Goal: Information Seeking & Learning: Learn about a topic

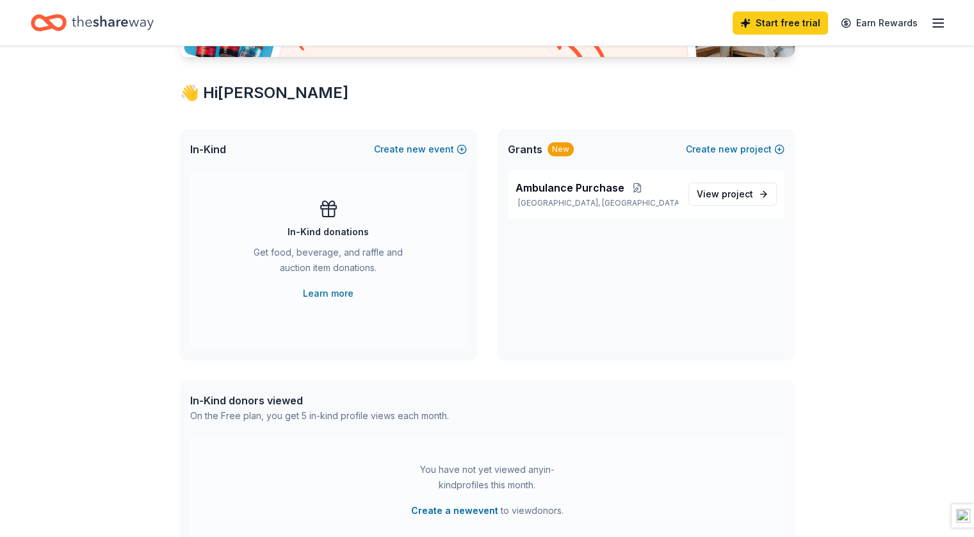
scroll to position [200, 0]
click at [730, 190] on span "project" at bounding box center [737, 193] width 31 height 11
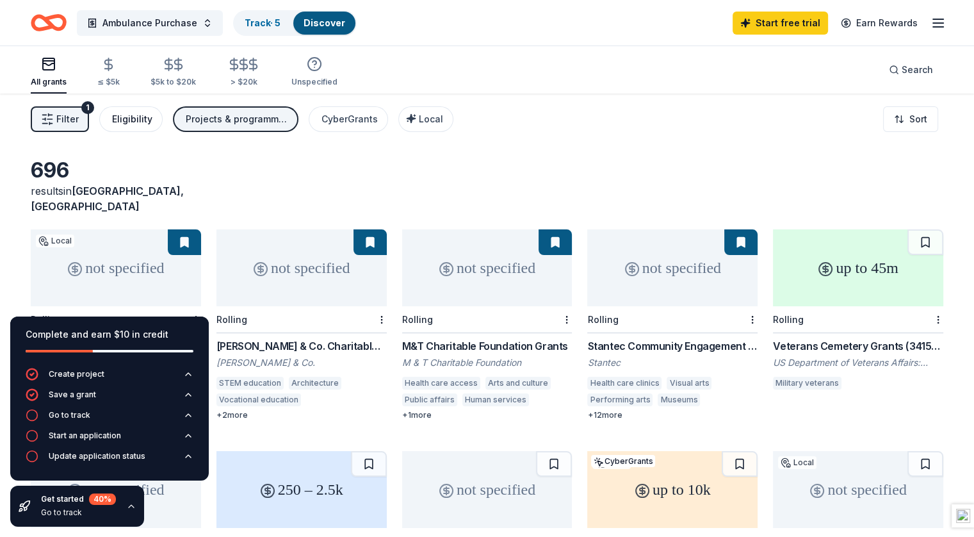
click at [152, 119] on div "Eligibility" at bounding box center [132, 118] width 40 height 15
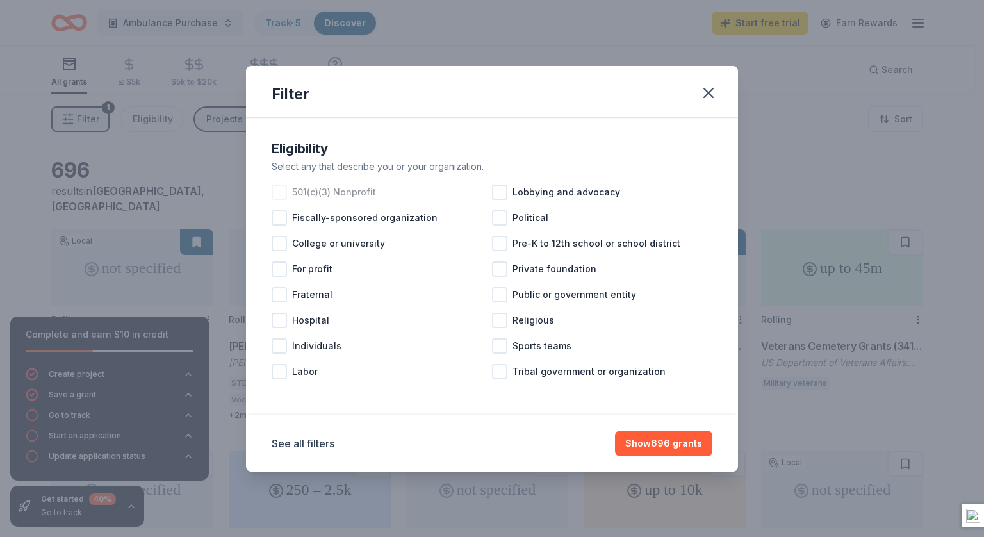
click at [366, 192] on span "501(c)(3) Nonprofit" at bounding box center [334, 192] width 84 height 15
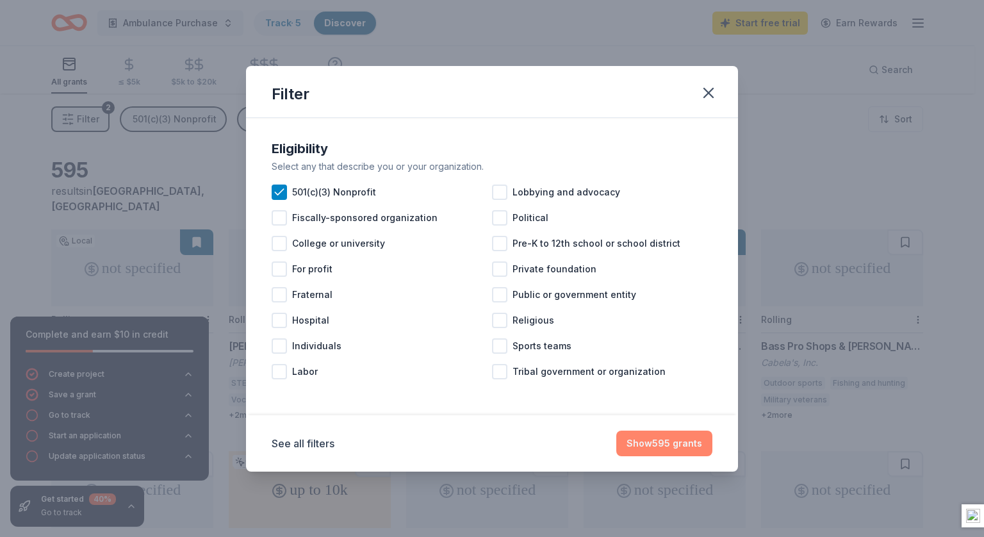
click at [652, 438] on button "Show 595 grants" at bounding box center [664, 444] width 96 height 26
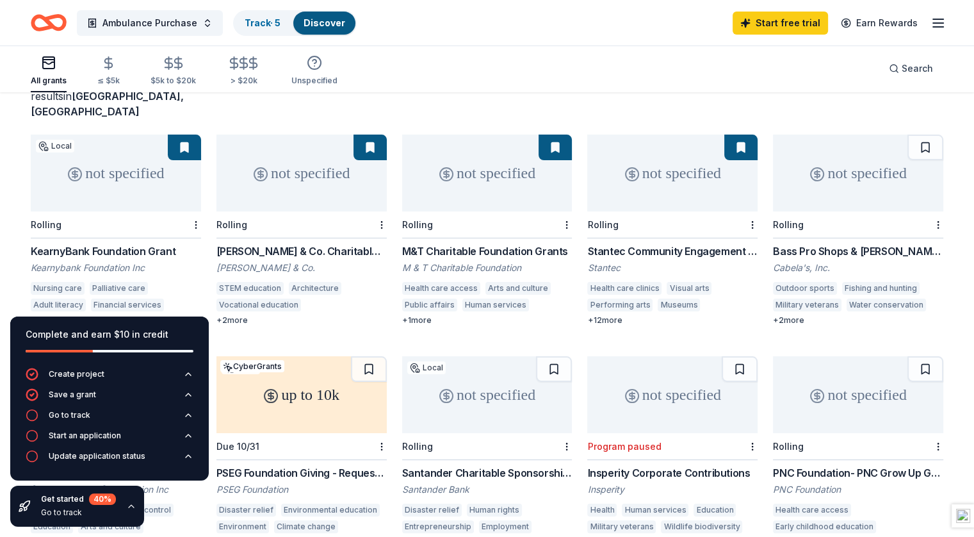
scroll to position [95, 0]
click at [329, 243] on div "Benjamin Moore & Co. Charitable Giving" at bounding box center [302, 250] width 170 height 15
click at [430, 243] on div "M&T Charitable Foundation Grants" at bounding box center [487, 250] width 170 height 15
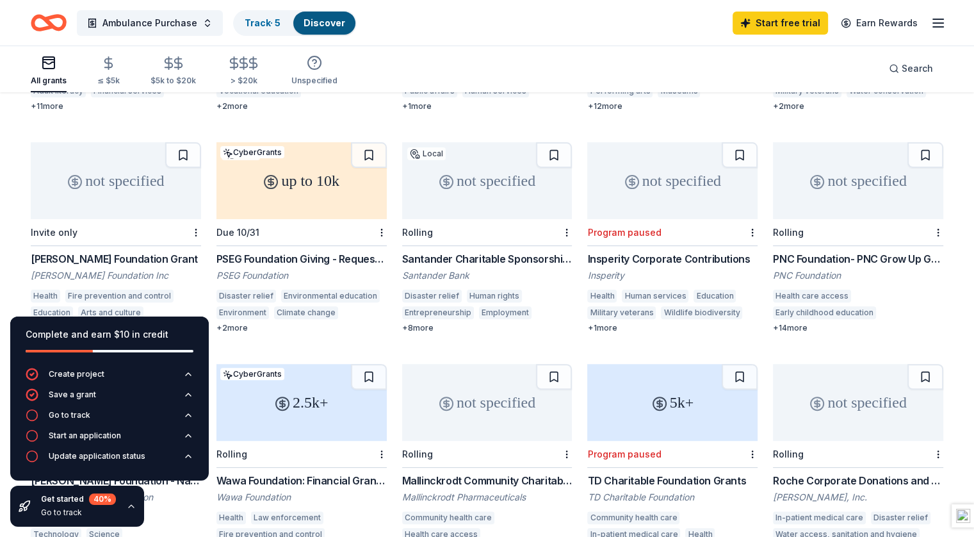
scroll to position [313, 0]
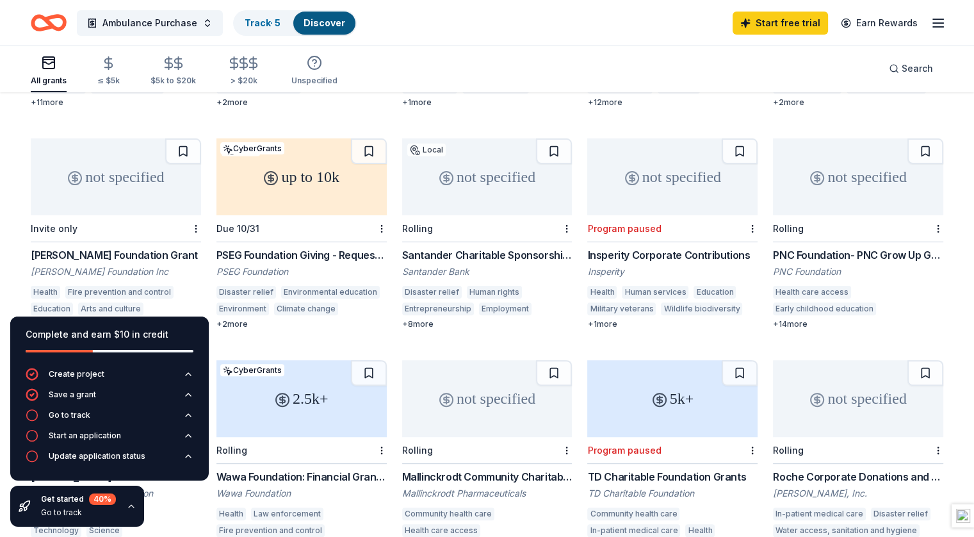
click at [315, 177] on div "up to 10k" at bounding box center [302, 176] width 170 height 77
click at [155, 194] on div "not specified" at bounding box center [116, 176] width 170 height 77
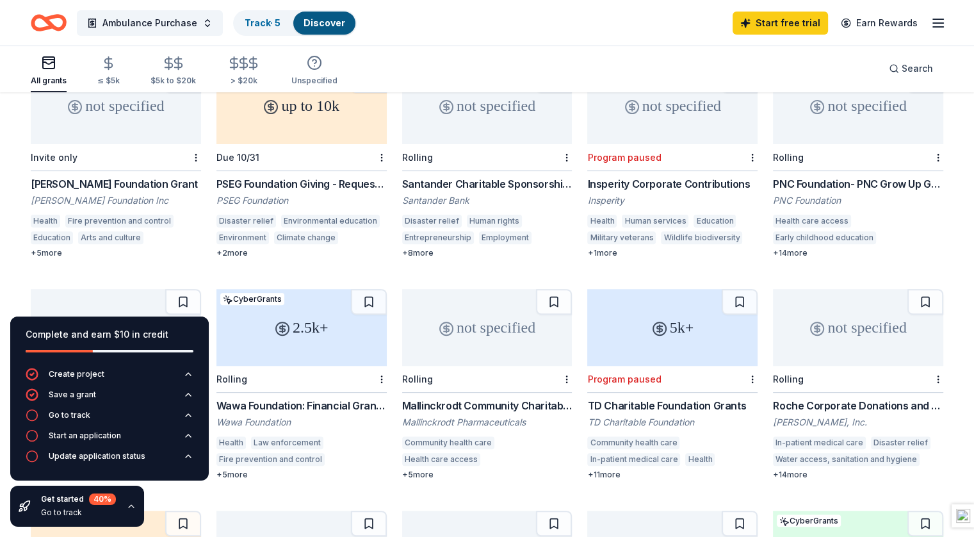
scroll to position [384, 0]
click at [780, 247] on div "+ 14 more" at bounding box center [858, 252] width 170 height 10
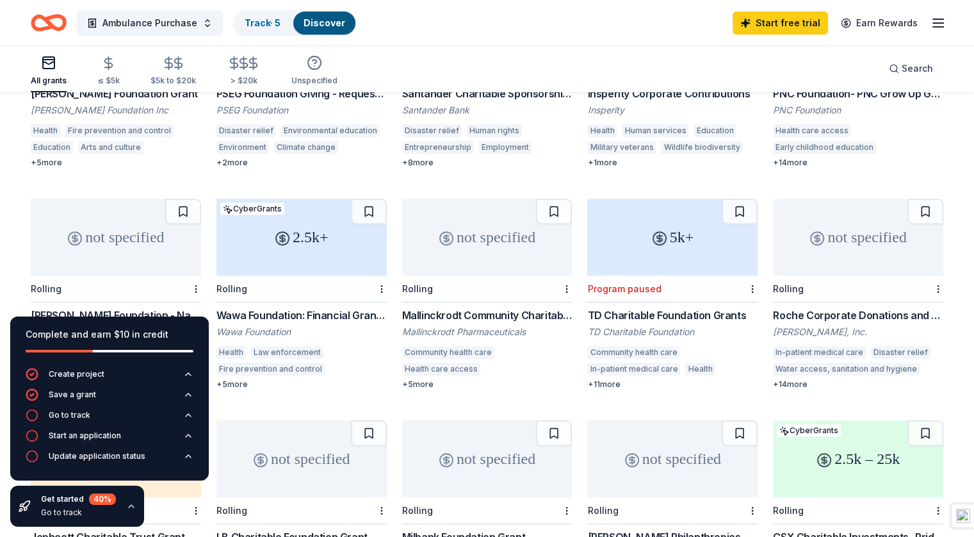
click at [299, 228] on div "2.5k+" at bounding box center [302, 237] width 170 height 77
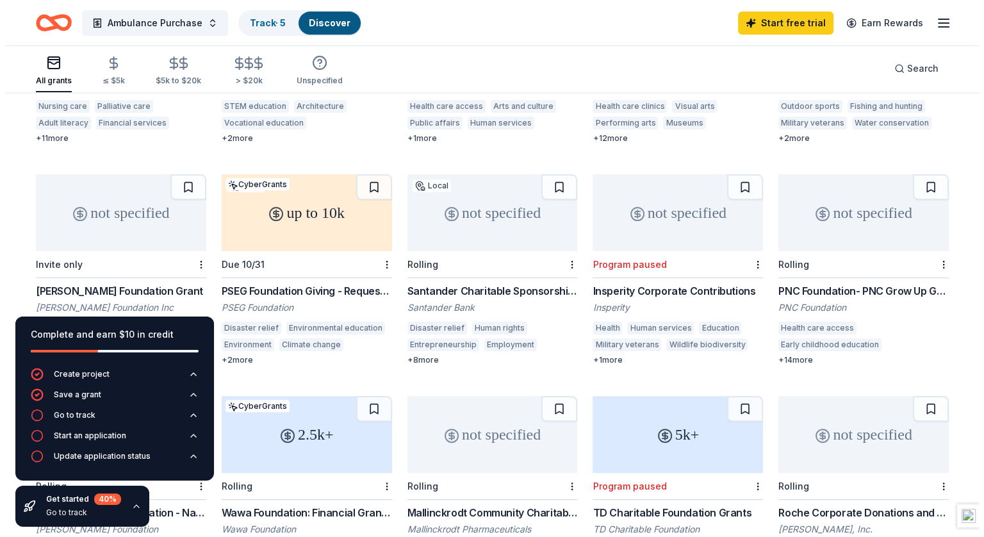
scroll to position [0, 0]
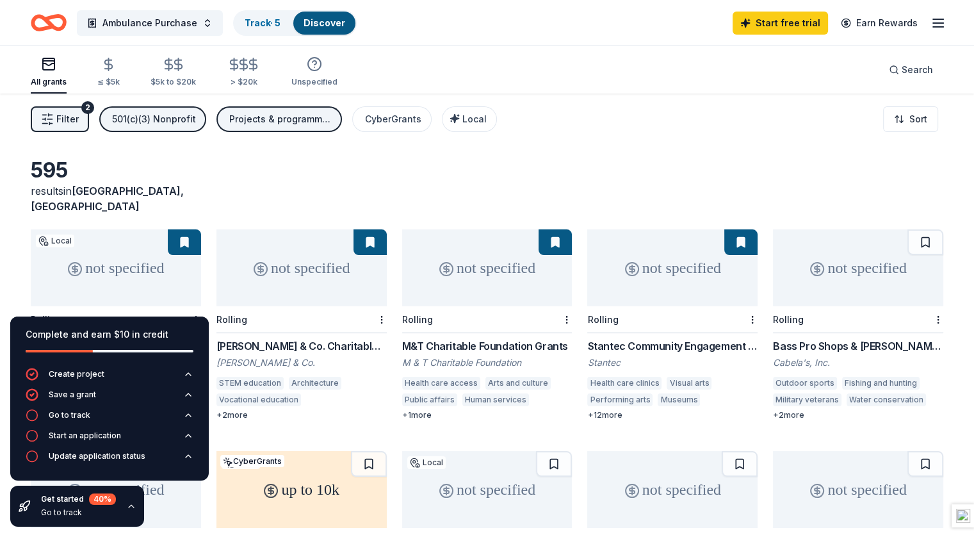
click at [85, 104] on div "Filter 2 501(c)(3) Nonprofit Projects & programming, General operations, Capita…" at bounding box center [487, 119] width 974 height 51
click at [79, 116] on span "Filter" at bounding box center [67, 118] width 22 height 15
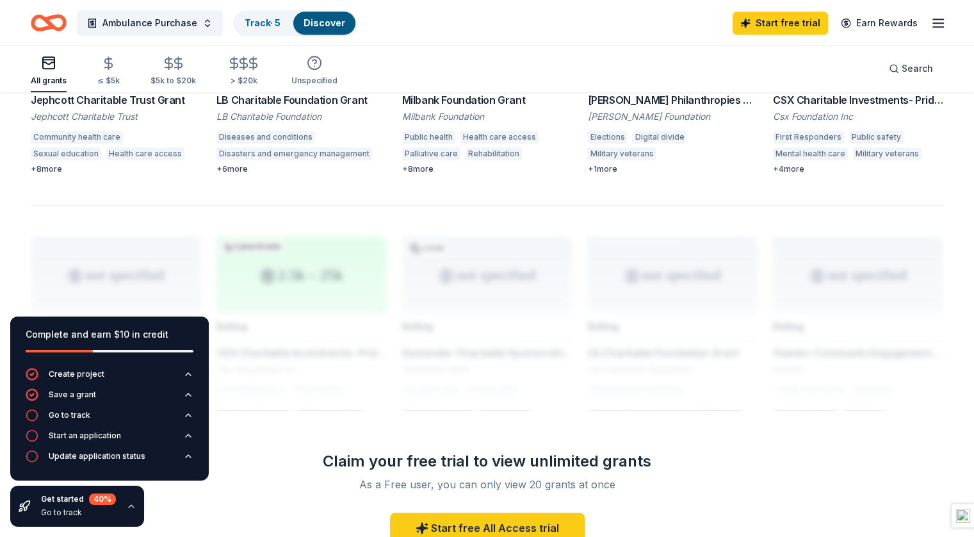
scroll to position [1069, 0]
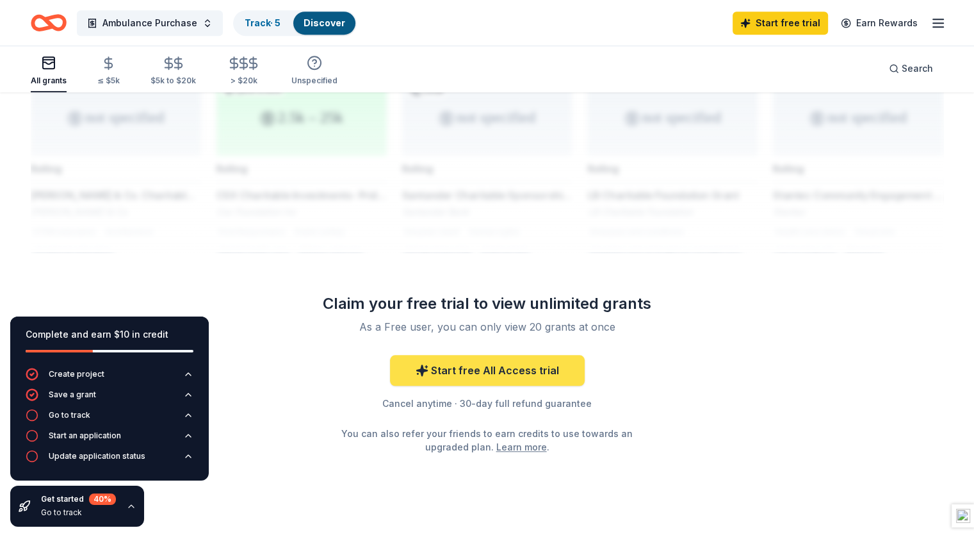
click at [504, 355] on link "Start free All Access trial" at bounding box center [487, 370] width 195 height 31
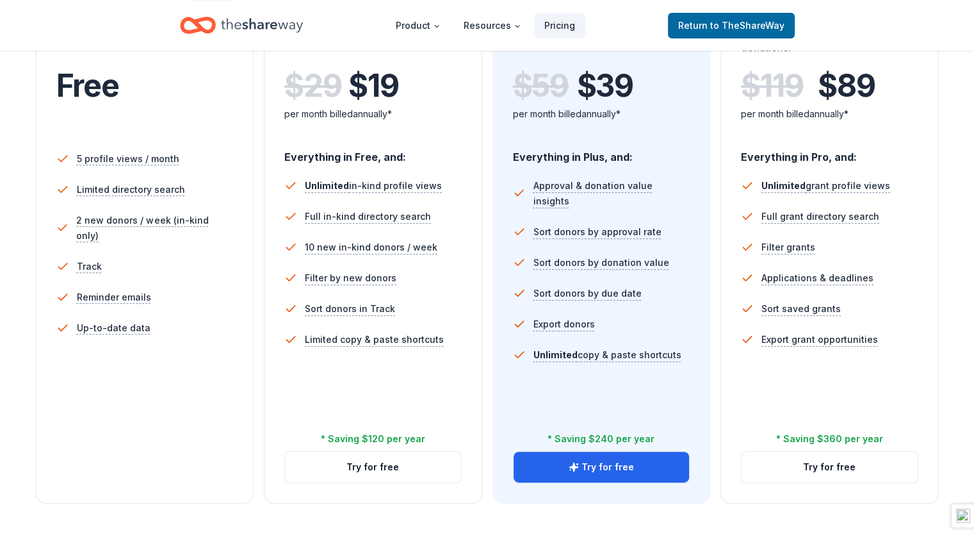
scroll to position [296, 0]
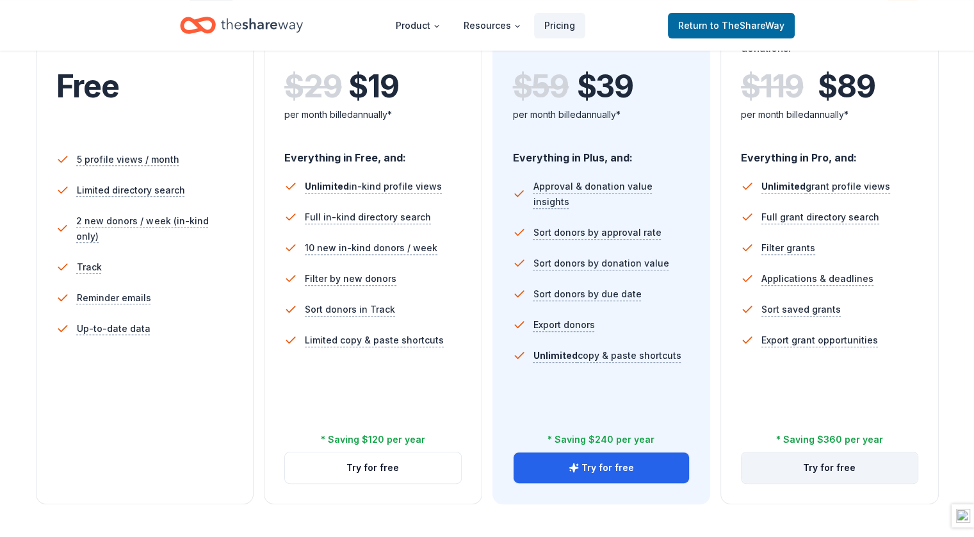
click at [819, 452] on button "Try for free" at bounding box center [830, 467] width 176 height 31
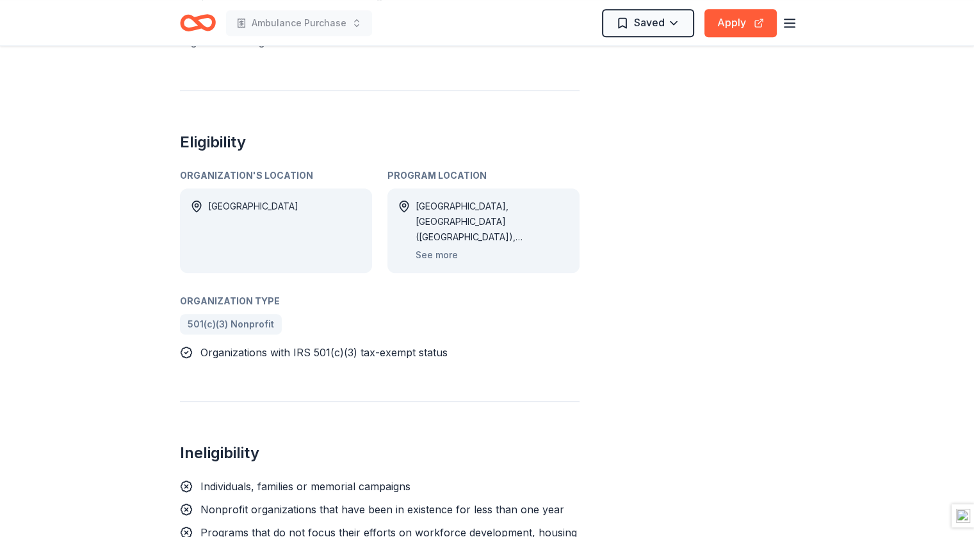
scroll to position [620, 0]
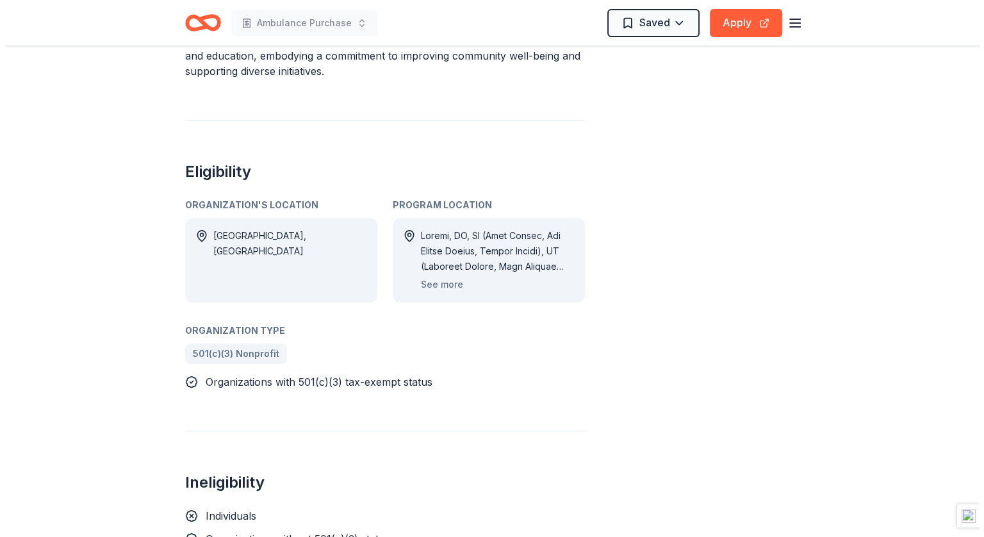
scroll to position [528, 0]
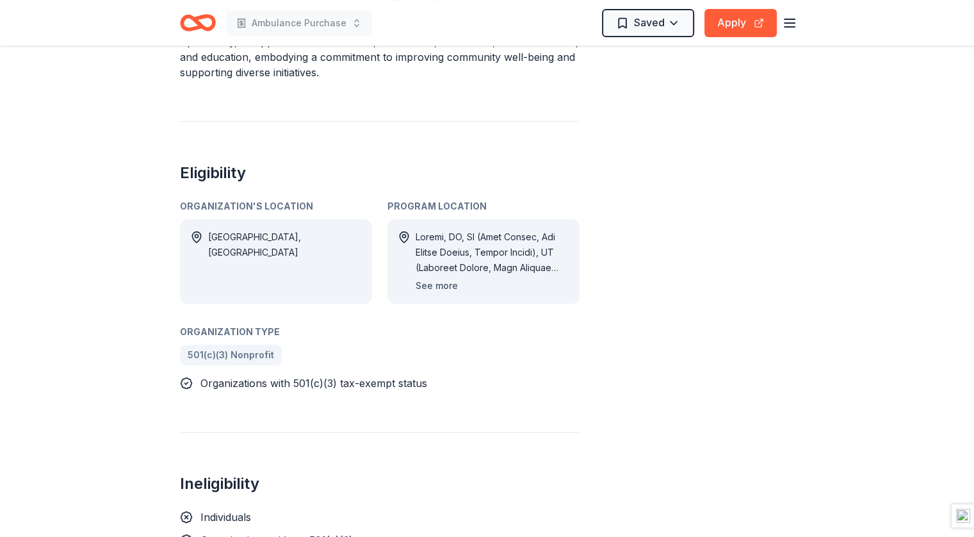
click at [445, 288] on button "See more" at bounding box center [437, 285] width 42 height 15
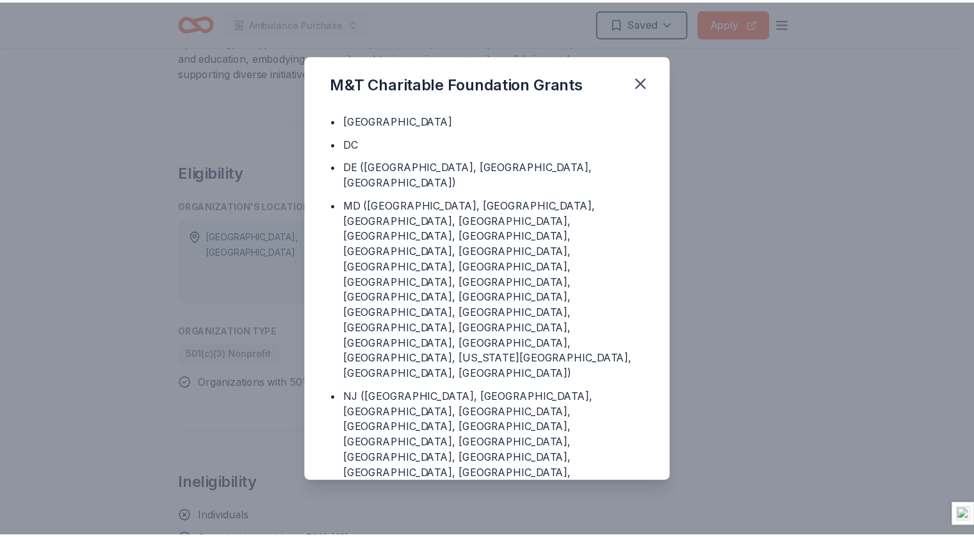
scroll to position [15, 0]
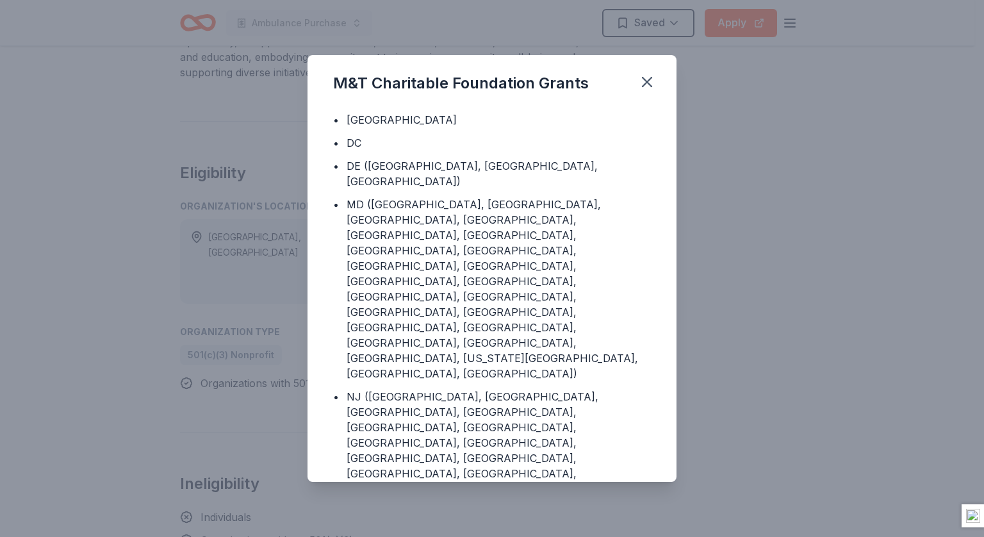
click at [741, 259] on div "M&T Charitable Foundation Grants Program Location • Canada • DC • DE (Kent Coun…" at bounding box center [492, 268] width 984 height 537
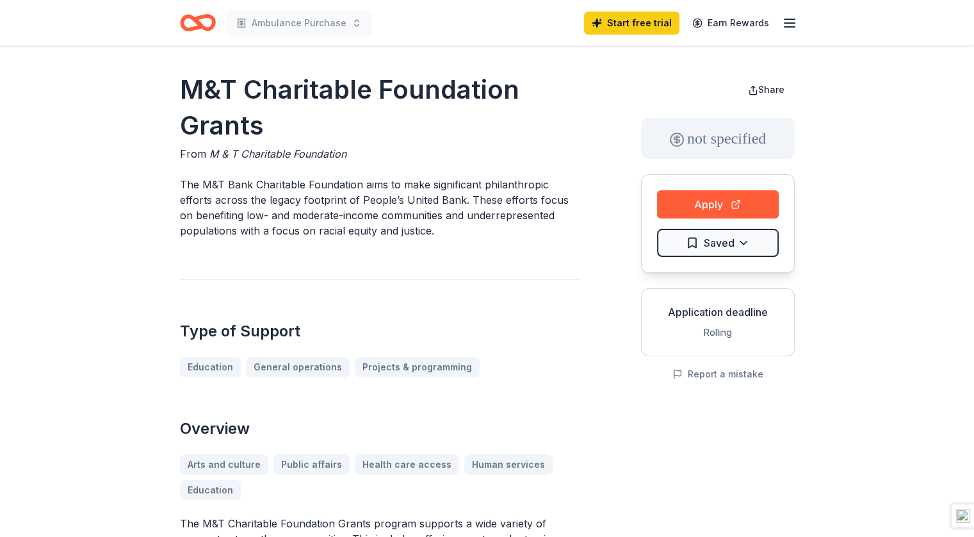
scroll to position [1, 0]
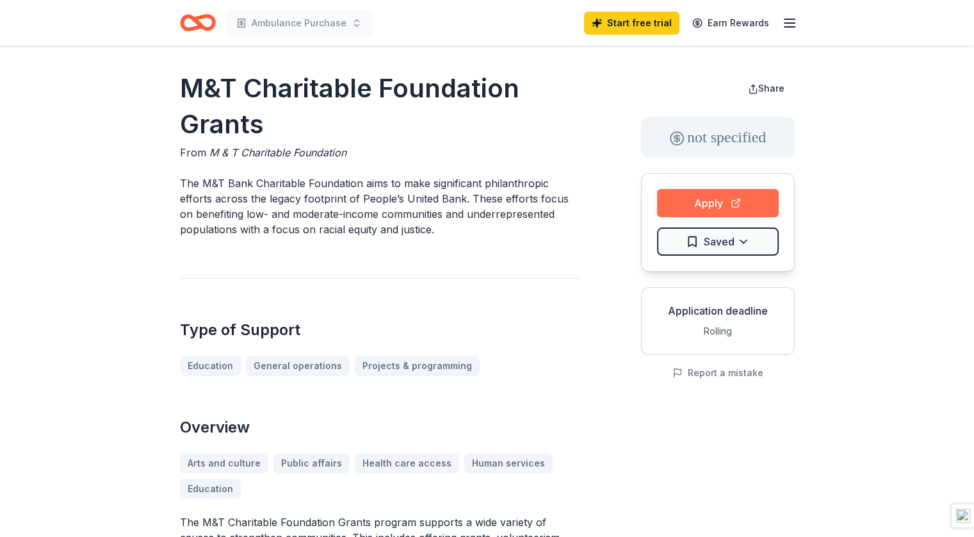
click at [693, 195] on button "Apply" at bounding box center [718, 203] width 122 height 28
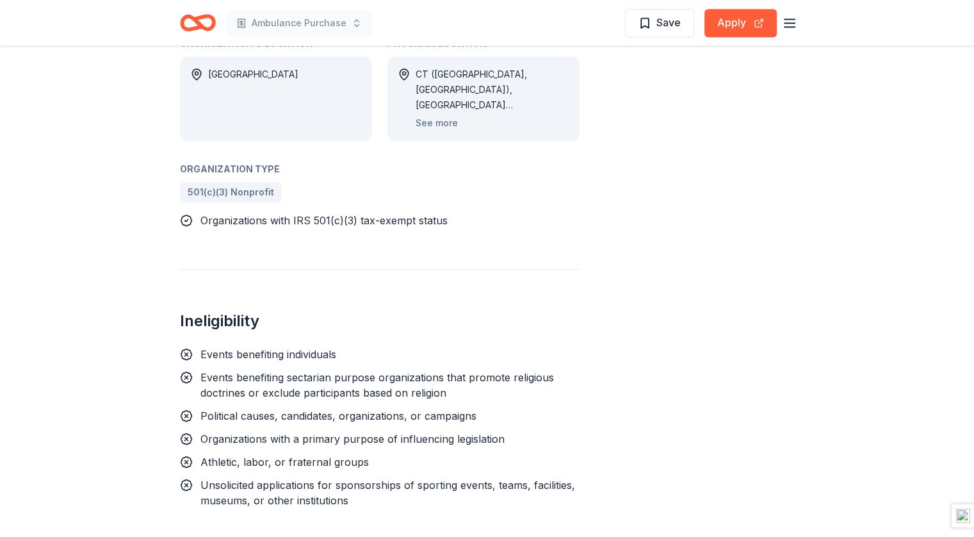
scroll to position [853, 0]
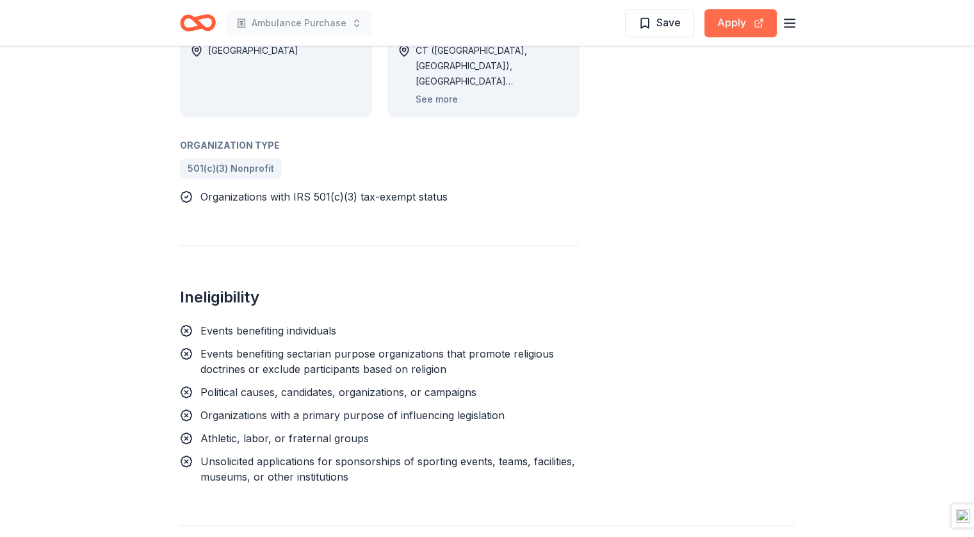
click at [744, 22] on button "Apply" at bounding box center [741, 23] width 72 height 28
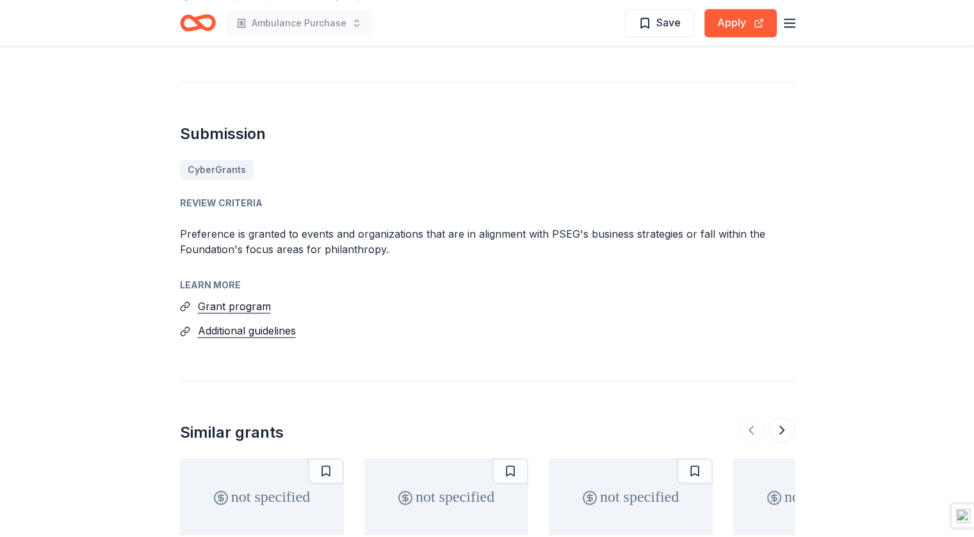
scroll to position [1297, 0]
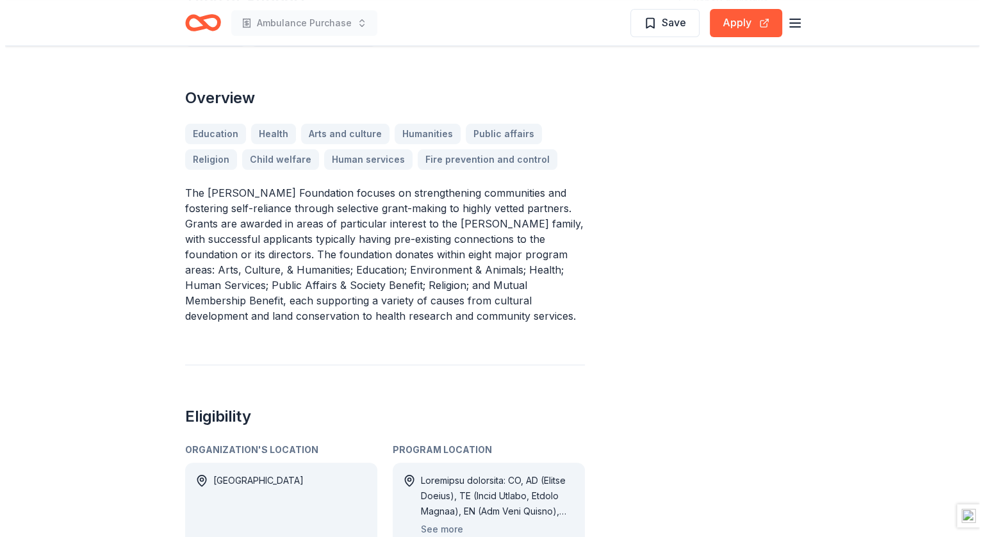
scroll to position [495, 0]
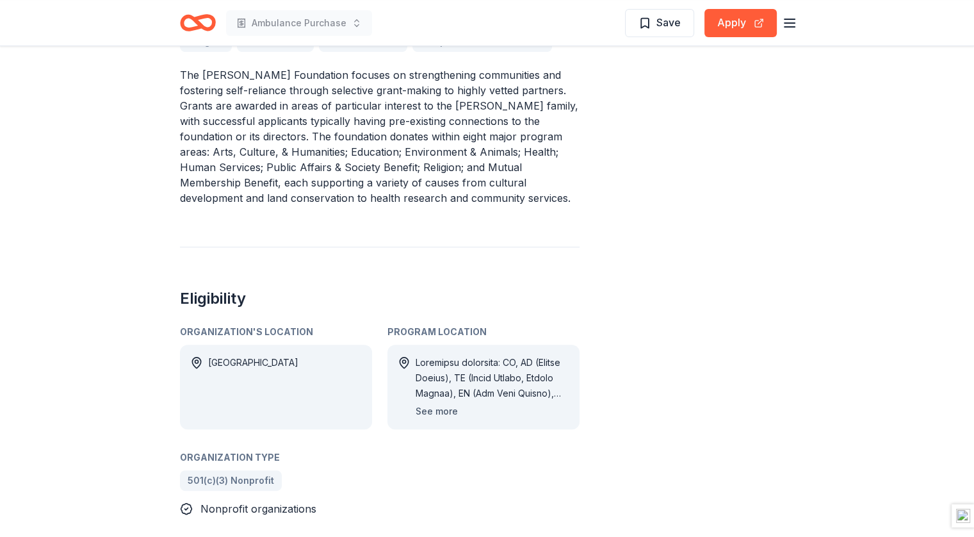
click at [435, 404] on button "See more" at bounding box center [437, 411] width 42 height 15
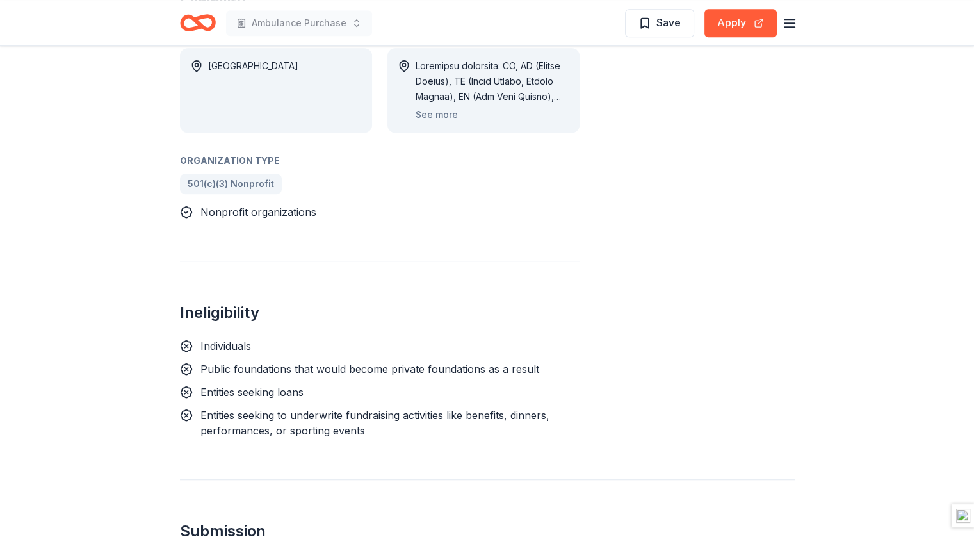
scroll to position [792, 0]
click at [726, 29] on button "Apply" at bounding box center [741, 23] width 72 height 28
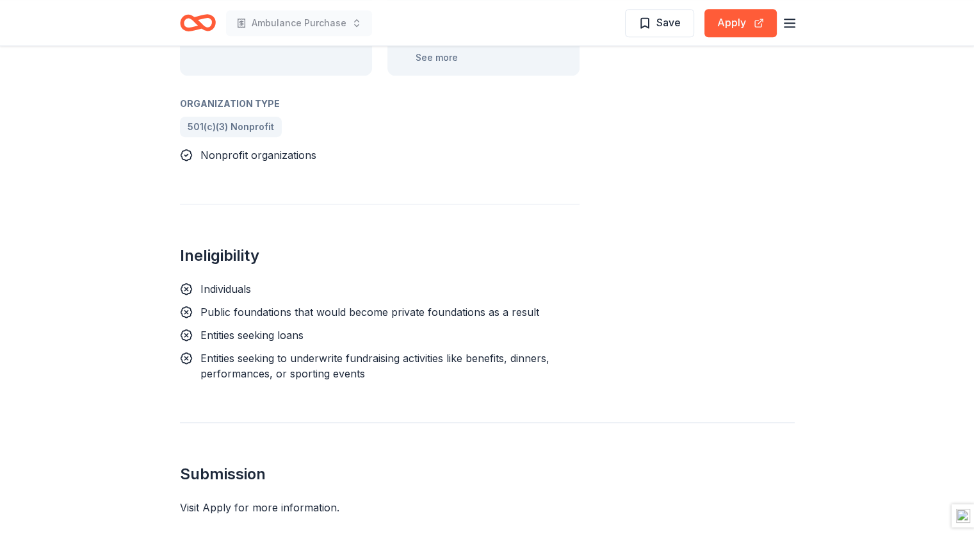
scroll to position [863, 0]
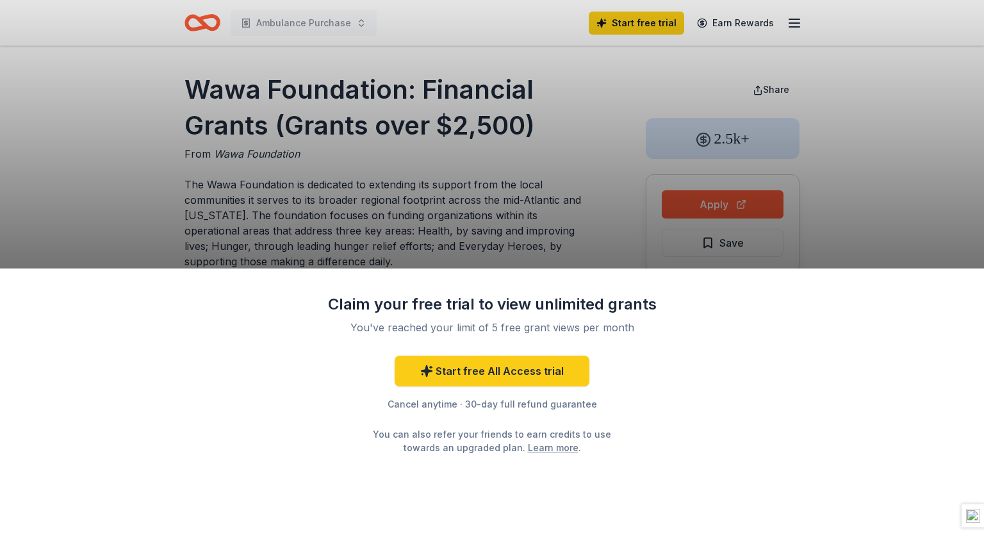
click at [484, 129] on div "Claim your free trial to view unlimited grants You've reached your limit of 5 f…" at bounding box center [492, 268] width 984 height 537
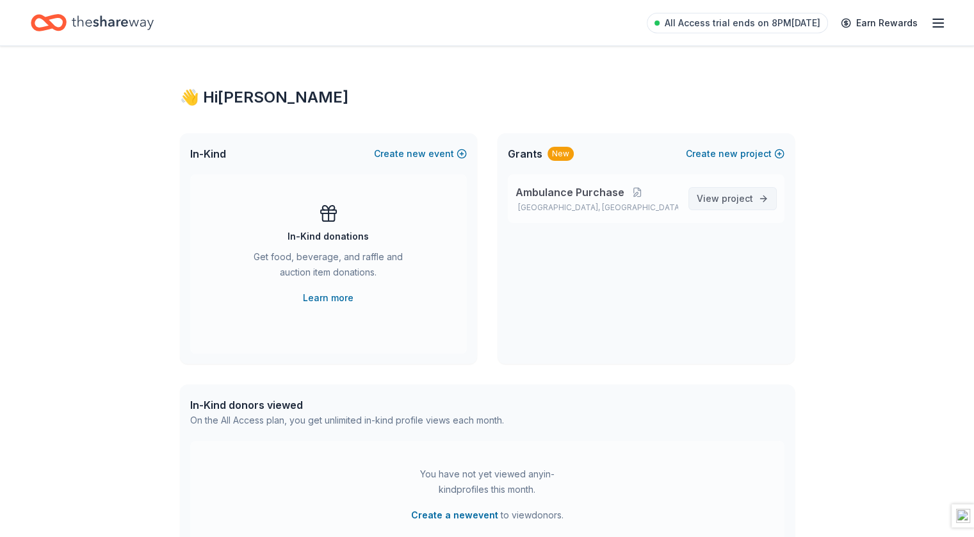
click at [736, 199] on span "project" at bounding box center [737, 198] width 31 height 11
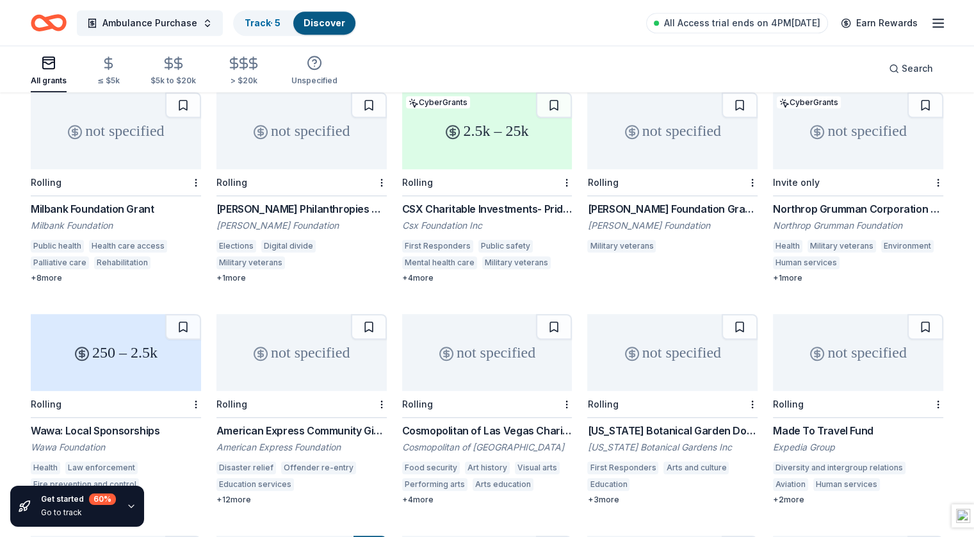
scroll to position [964, 0]
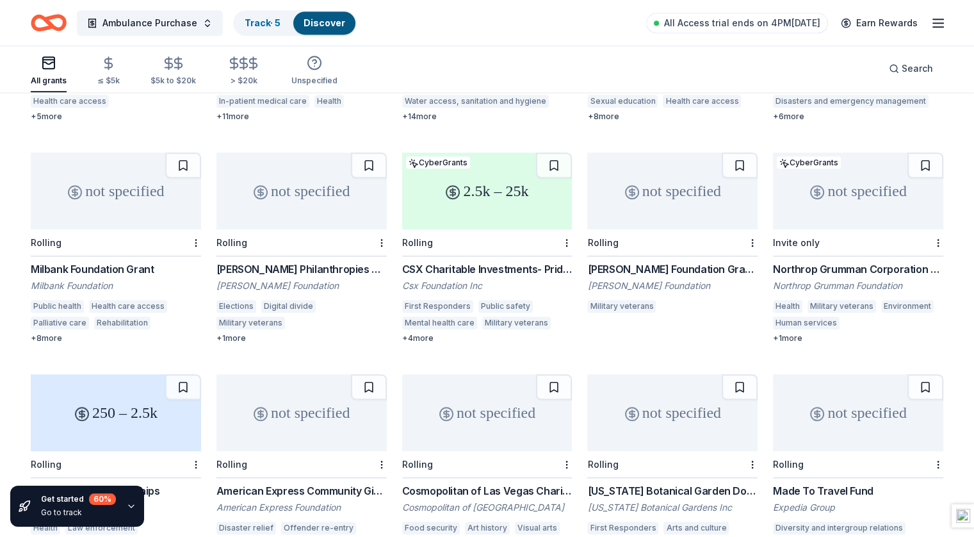
click at [456, 204] on div "2.5k – 25k" at bounding box center [487, 190] width 170 height 77
click at [846, 176] on div "not specified" at bounding box center [858, 190] width 170 height 77
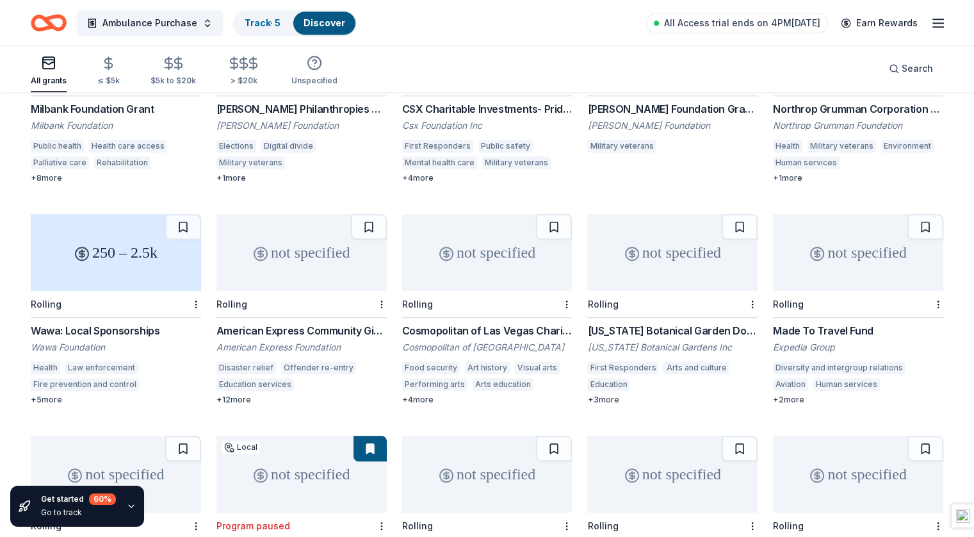
scroll to position [1123, 0]
click at [653, 233] on div "not specified" at bounding box center [672, 253] width 170 height 77
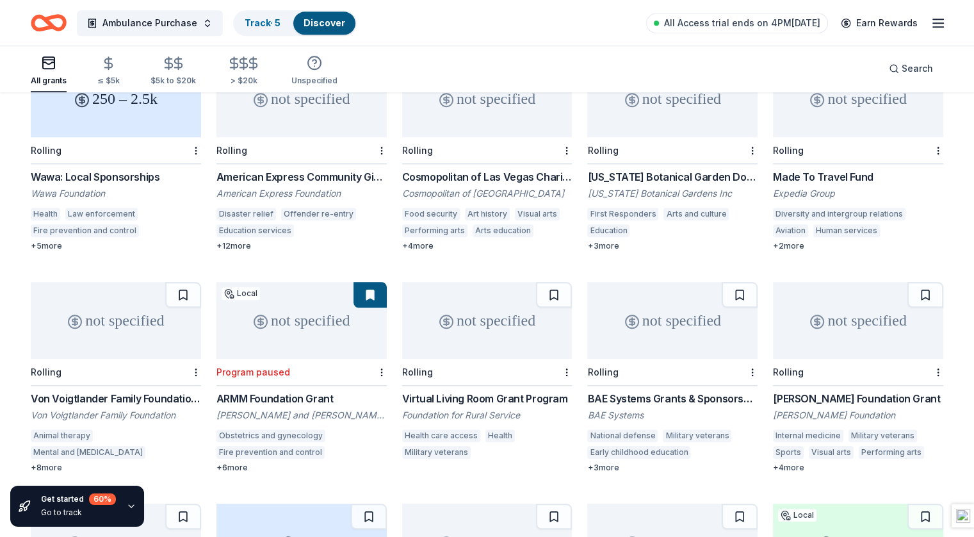
scroll to position [1272, 0]
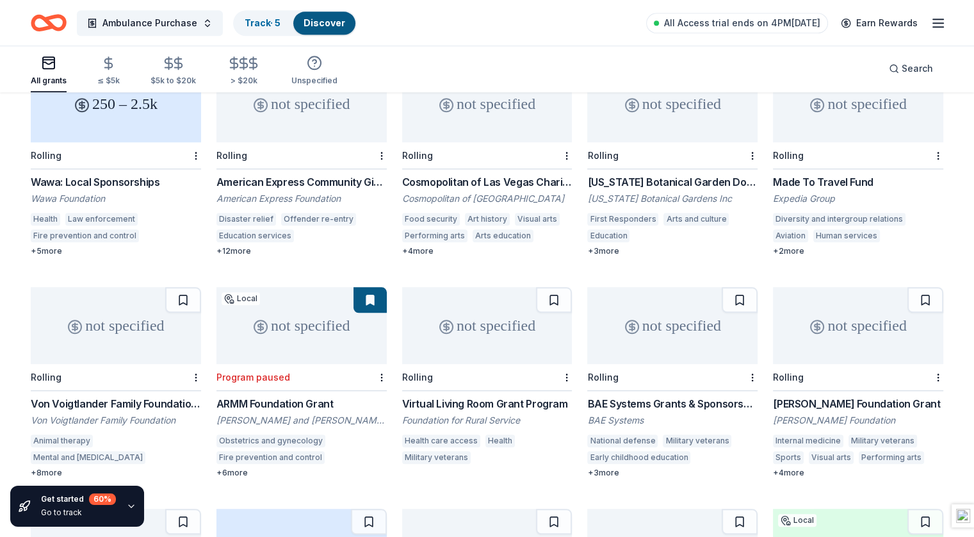
click at [884, 55] on div "Search" at bounding box center [911, 68] width 65 height 47
click at [889, 70] on div "Search" at bounding box center [911, 68] width 44 height 15
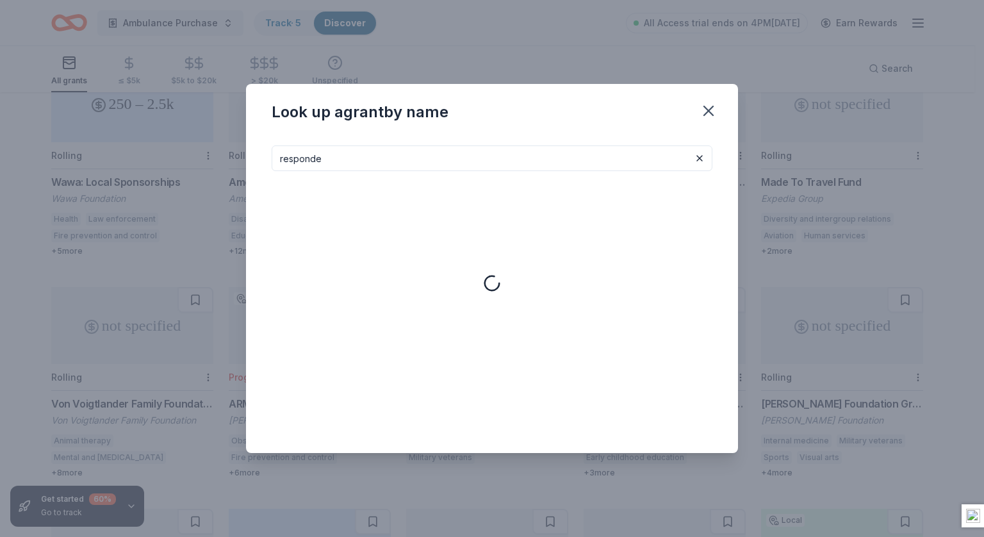
type input "responder"
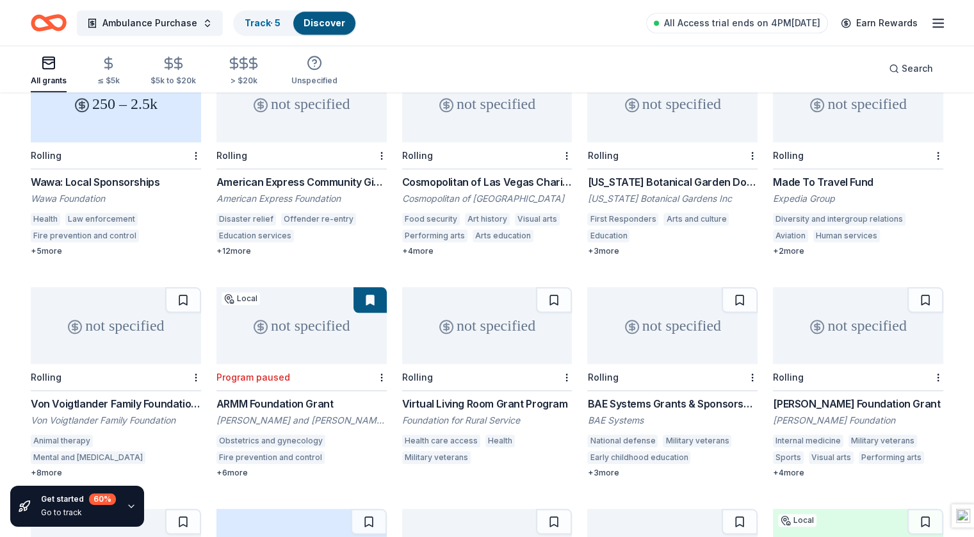
click at [60, 213] on div "Health" at bounding box center [45, 219] width 29 height 13
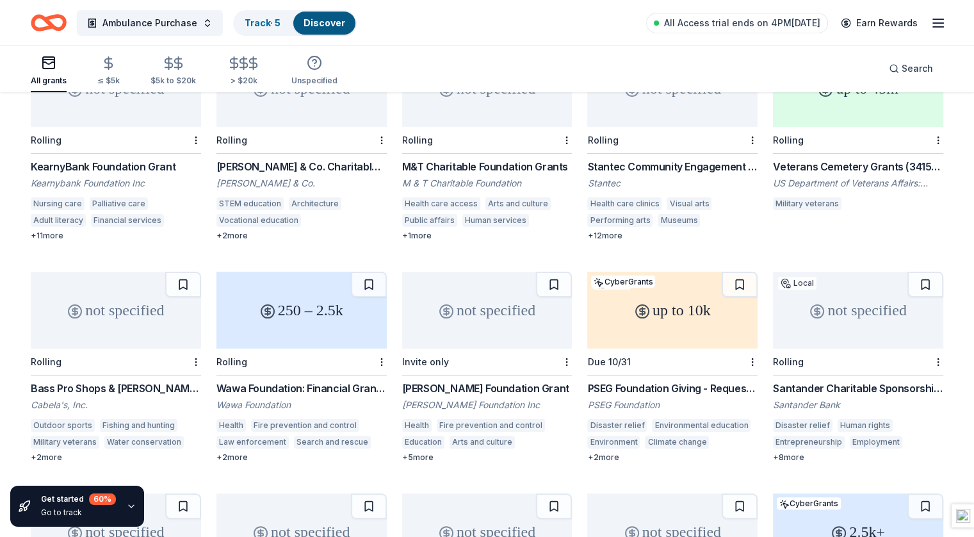
scroll to position [0, 0]
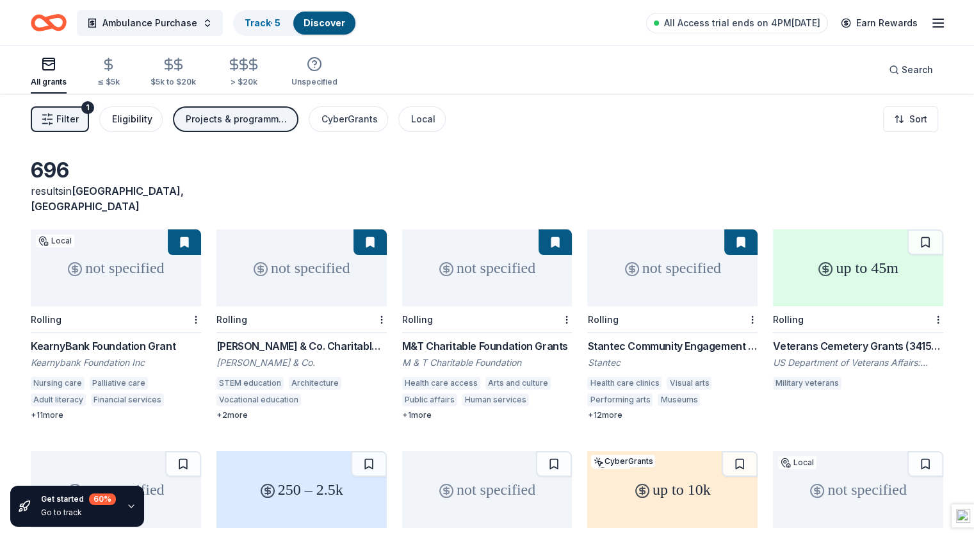
click at [144, 120] on div "Eligibility" at bounding box center [132, 118] width 40 height 15
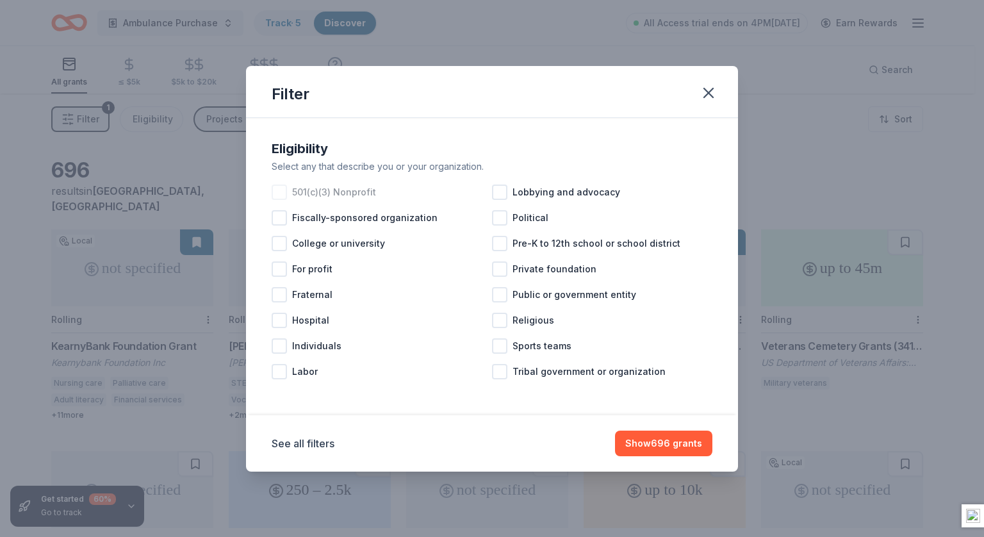
click at [320, 199] on span "501(c)(3) Nonprofit" at bounding box center [334, 192] width 84 height 15
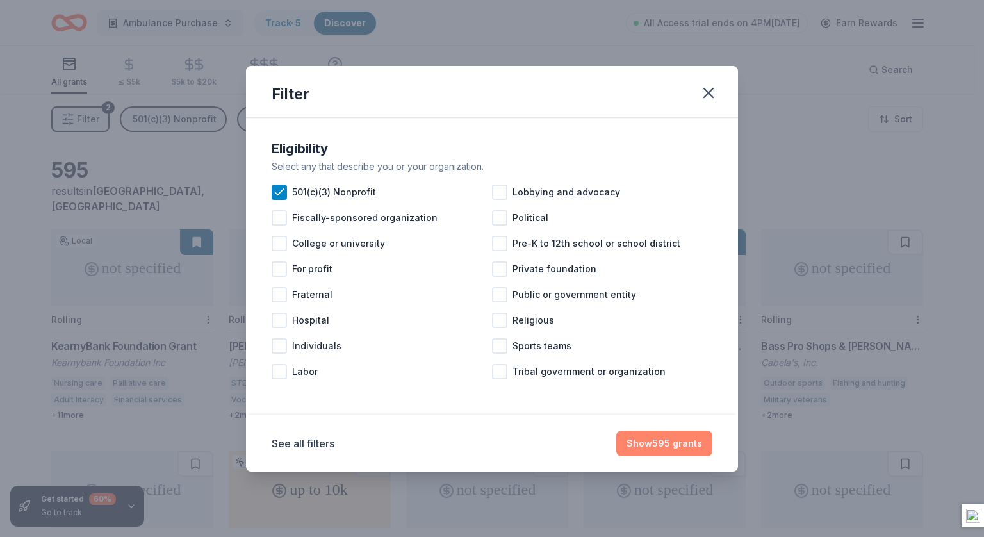
click at [660, 446] on button "Show 595 grants" at bounding box center [664, 444] width 96 height 26
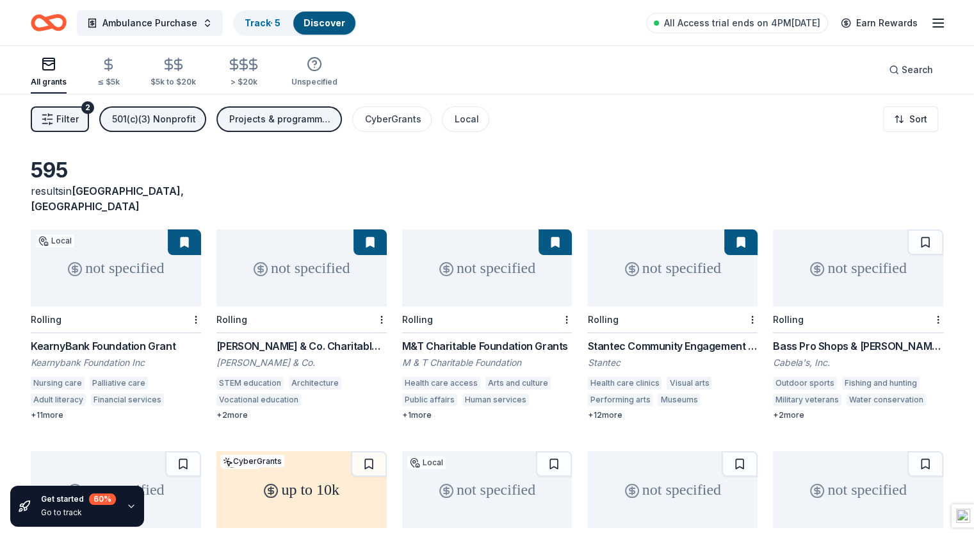
click at [306, 123] on div "Projects & programming, General operations, Capital, Other" at bounding box center [280, 118] width 103 height 15
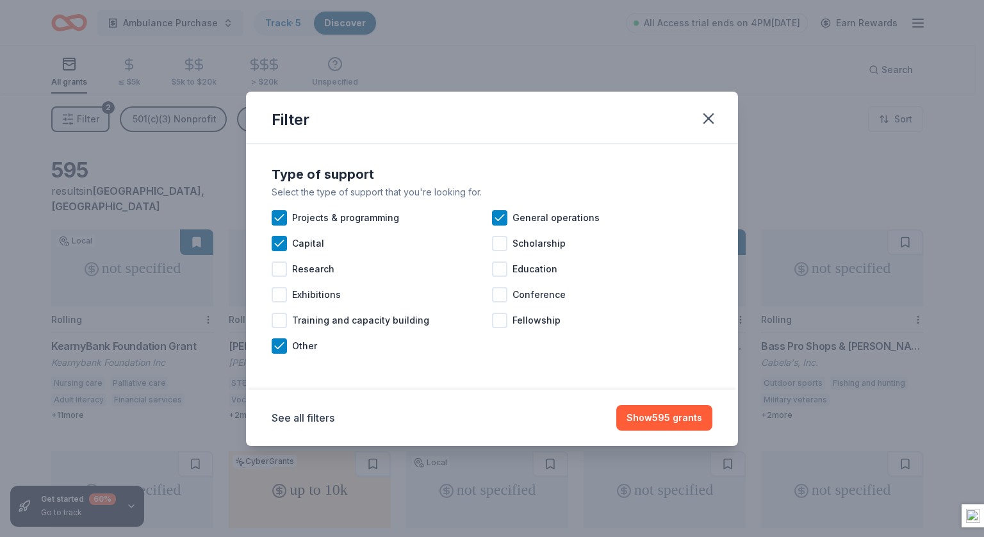
click at [354, 115] on div "Filter" at bounding box center [492, 118] width 492 height 52
click at [711, 117] on icon "button" at bounding box center [709, 119] width 18 height 18
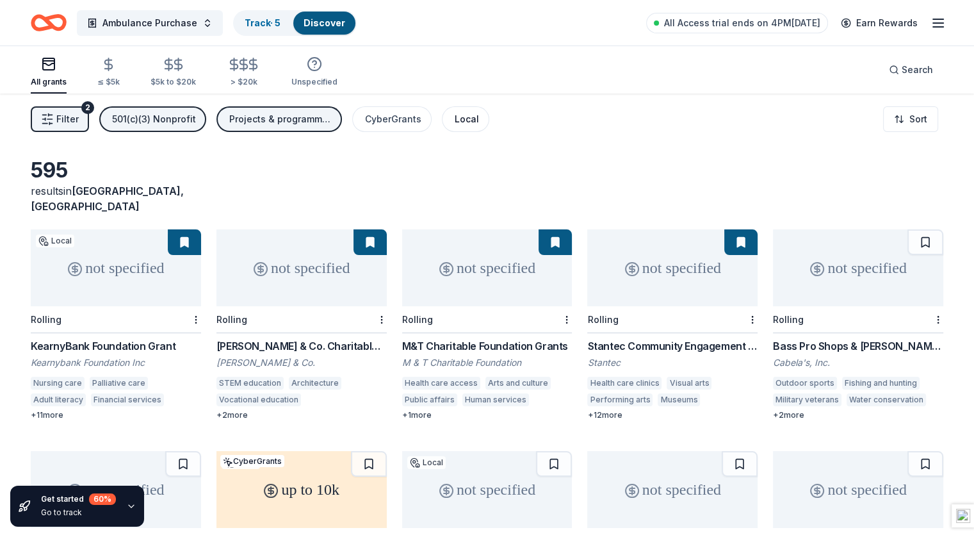
click at [479, 117] on div "Local" at bounding box center [467, 118] width 24 height 15
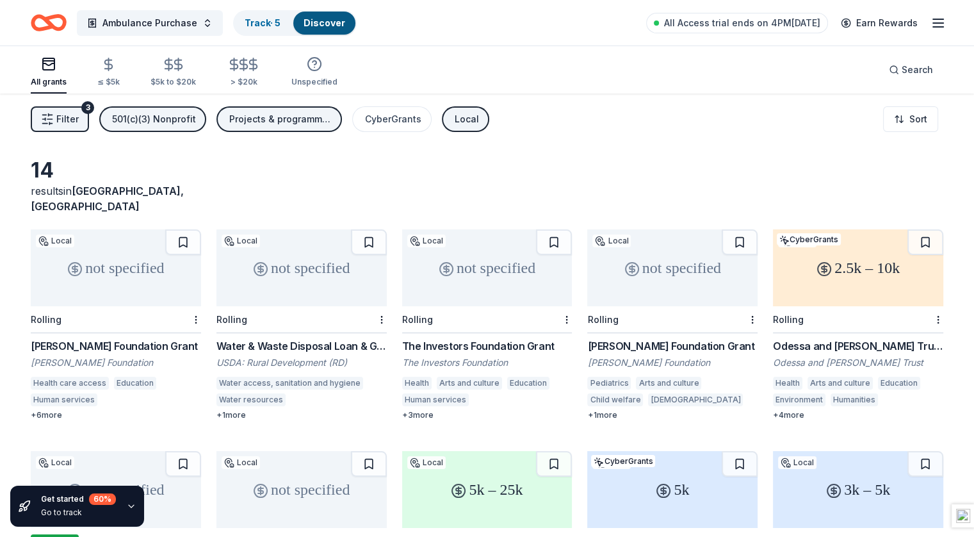
click at [125, 256] on div "not specified" at bounding box center [116, 267] width 170 height 77
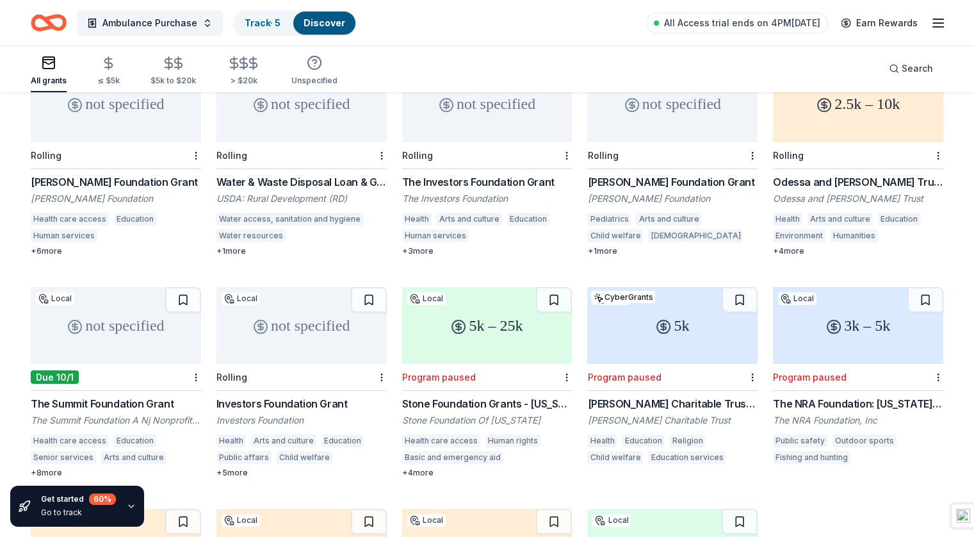
scroll to position [169, 0]
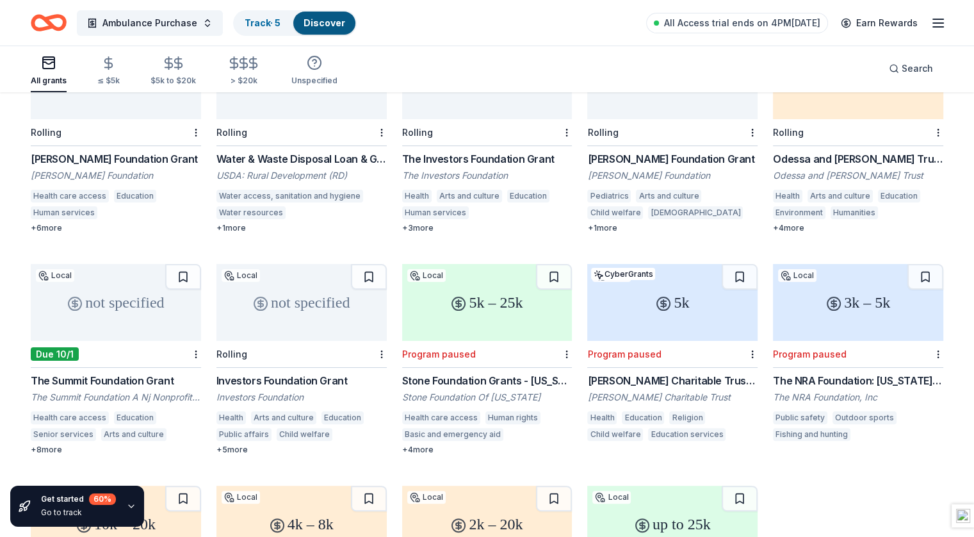
click at [139, 301] on div "not specified" at bounding box center [116, 302] width 170 height 77
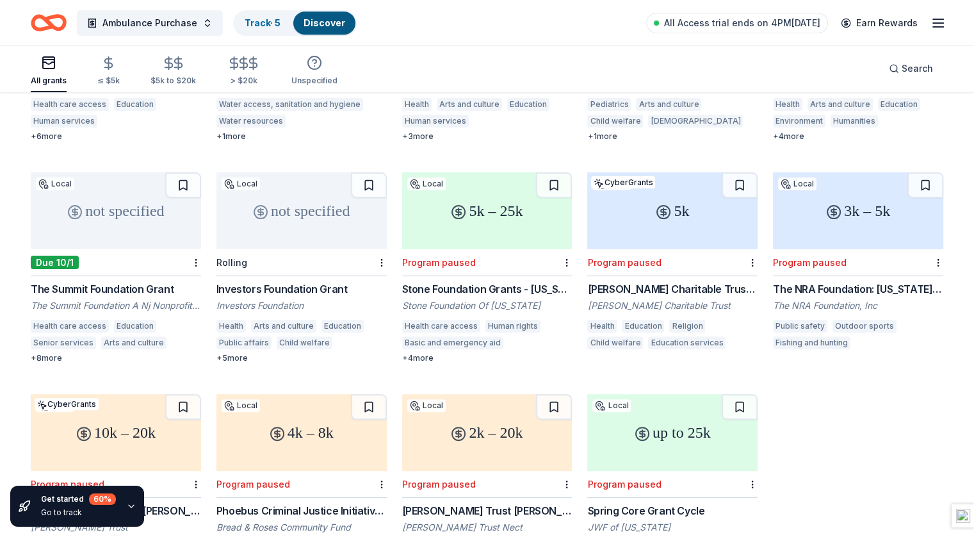
scroll to position [0, 0]
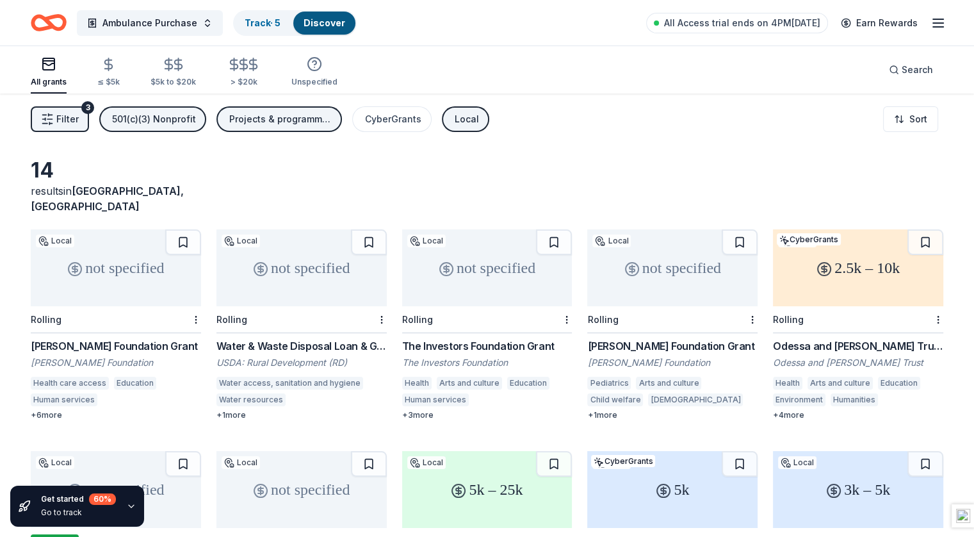
click at [474, 113] on div "Local" at bounding box center [467, 118] width 24 height 15
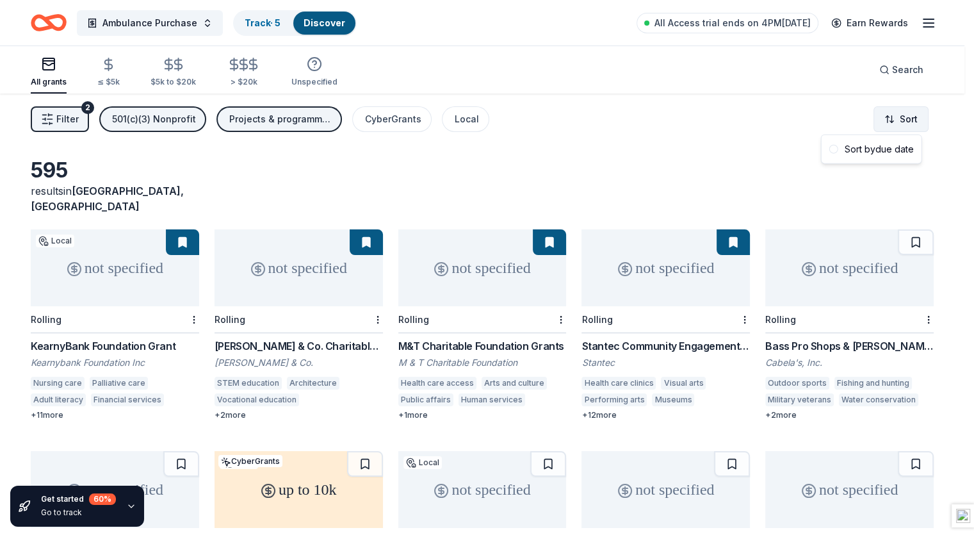
click at [894, 112] on html "Ambulance Purchase Track · 5 Discover All Access trial ends on 4PM, 10/6 Earn R…" at bounding box center [487, 268] width 974 height 537
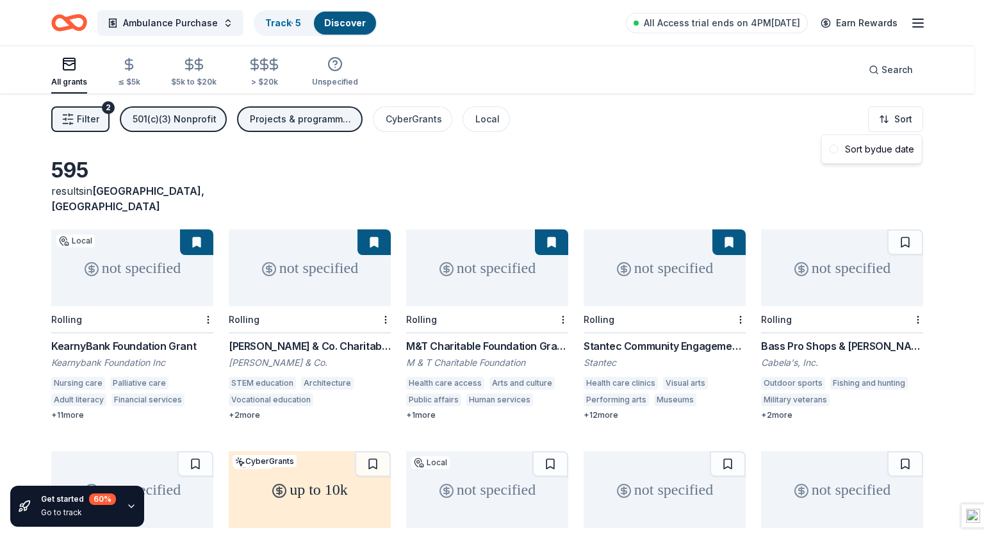
click at [713, 145] on html "Ambulance Purchase Track · 5 Discover All Access trial ends on 4PM, 10/6 Earn R…" at bounding box center [492, 268] width 984 height 537
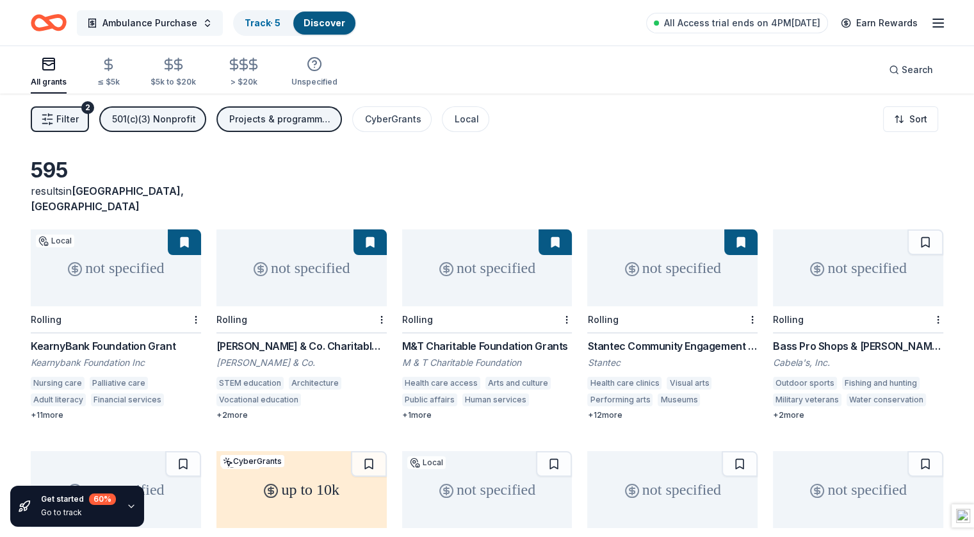
click at [217, 21] on button "Ambulance Purchase" at bounding box center [150, 23] width 146 height 26
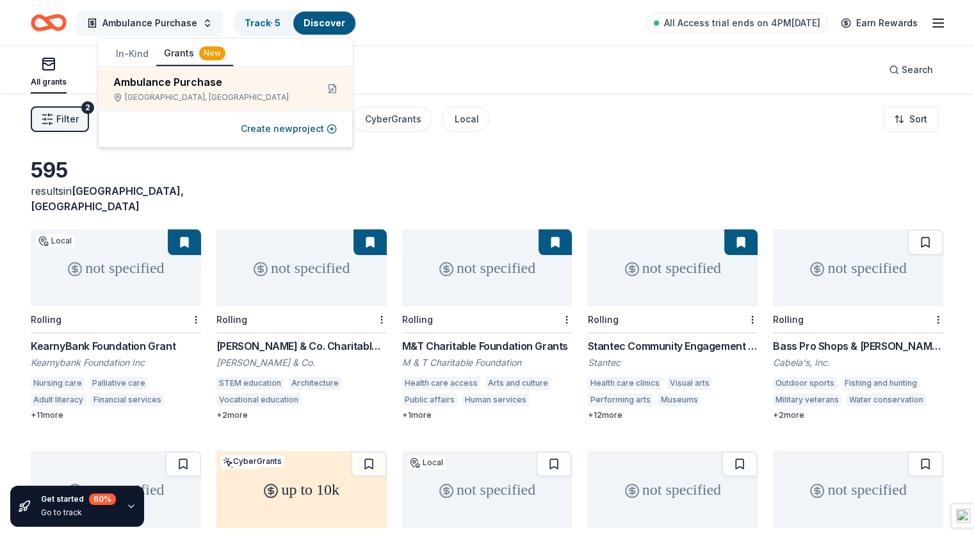
click at [217, 21] on button "Ambulance Purchase" at bounding box center [150, 23] width 146 height 26
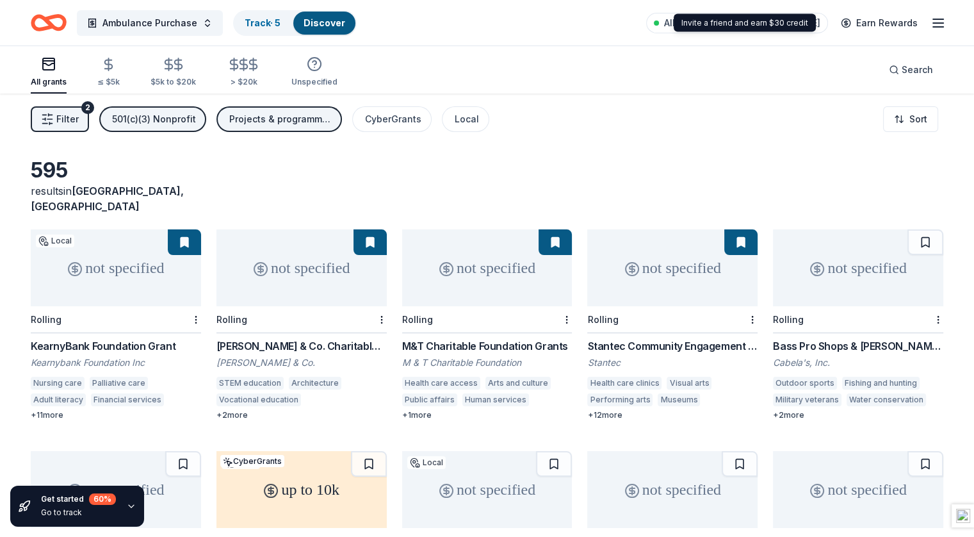
click at [933, 23] on line "button" at bounding box center [938, 23] width 10 height 0
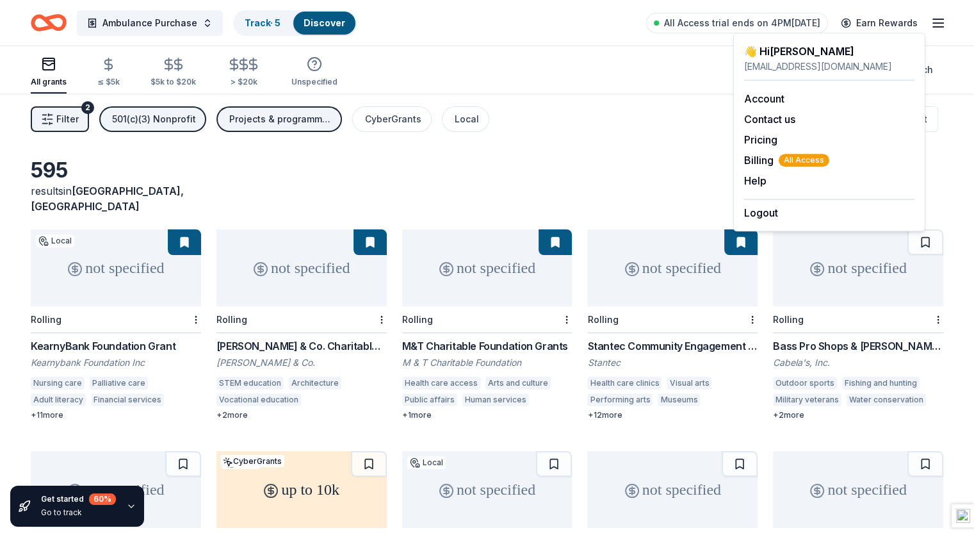
click at [933, 23] on line "button" at bounding box center [938, 23] width 10 height 0
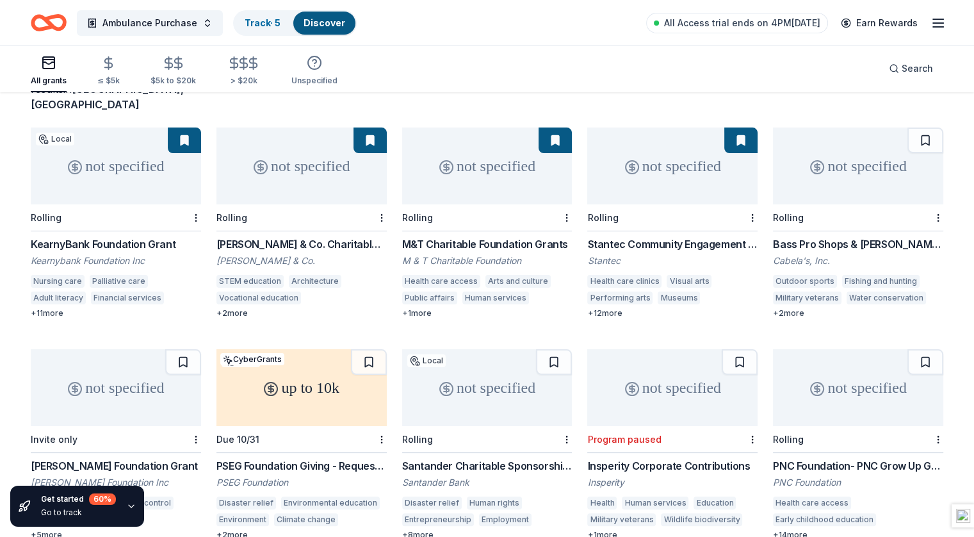
scroll to position [147, 0]
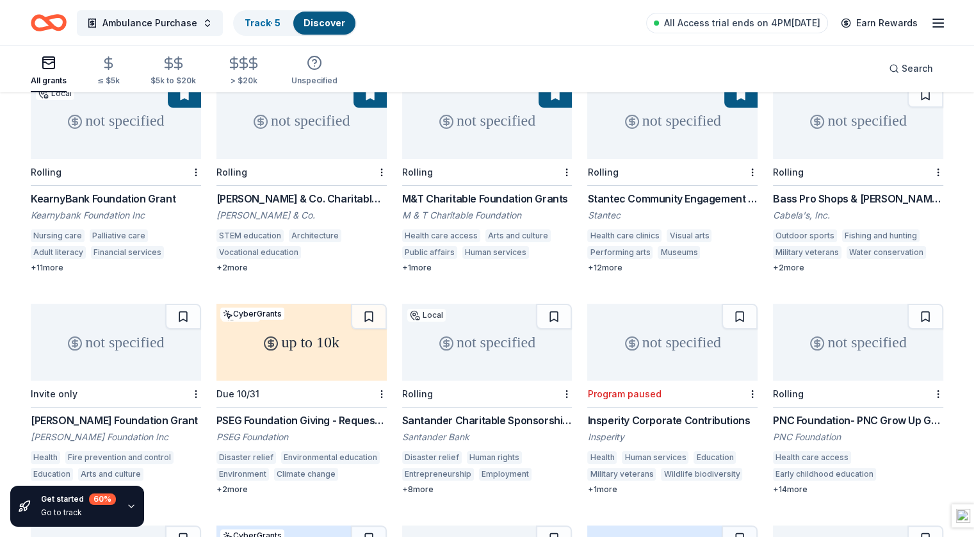
click at [325, 335] on div "up to 10k" at bounding box center [302, 342] width 170 height 77
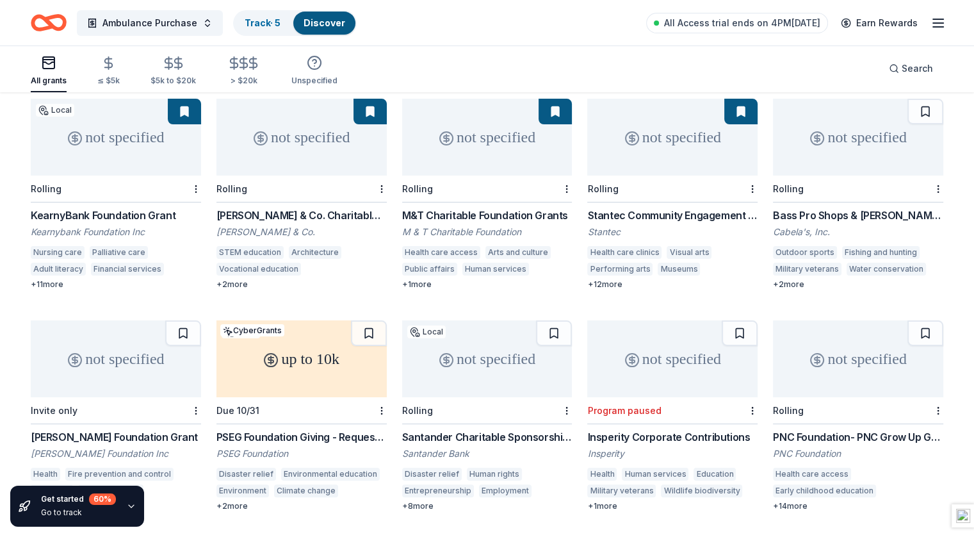
scroll to position [130, 0]
click at [787, 140] on div "not specified" at bounding box center [858, 137] width 170 height 77
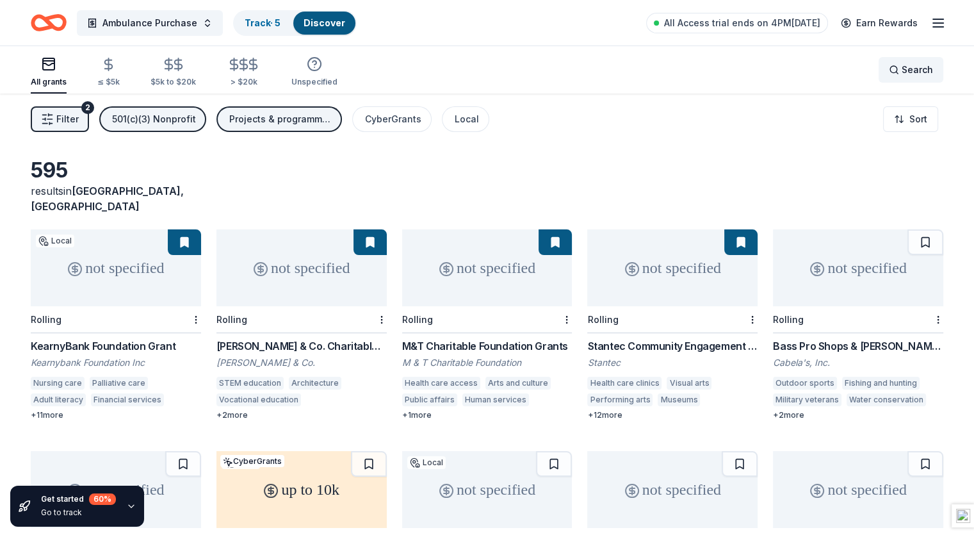
click at [902, 70] on span "Search" at bounding box center [917, 69] width 31 height 15
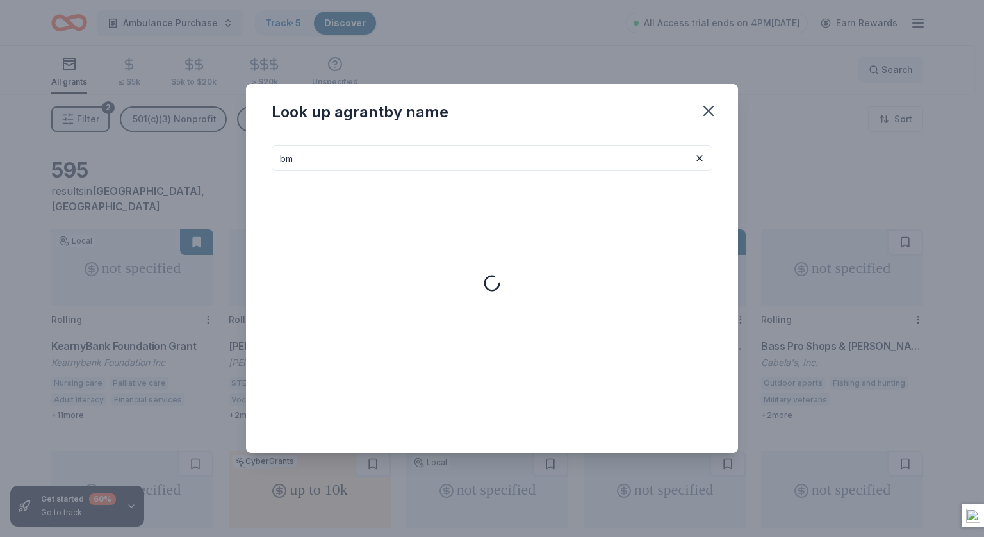
type input "bmw"
type input "bergen county"
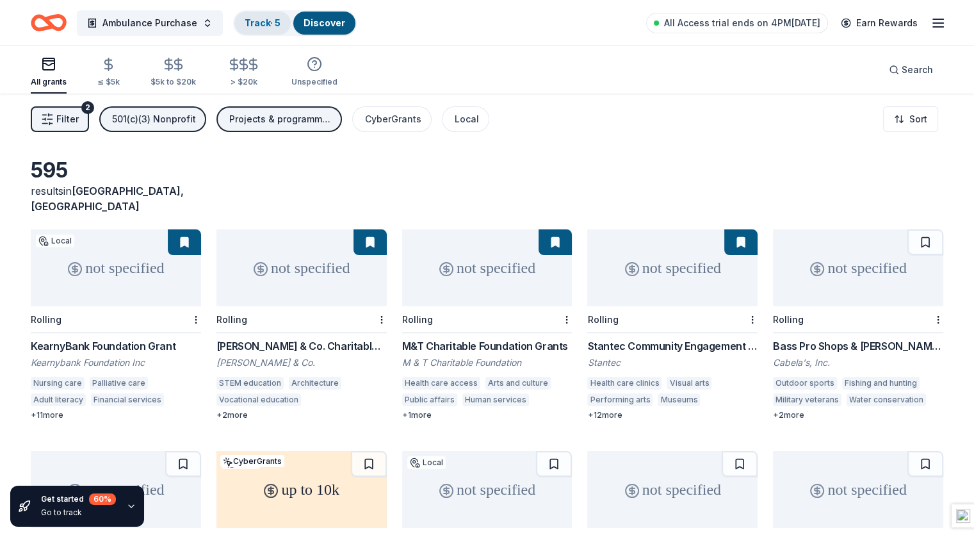
click at [264, 30] on div "Track · 5" at bounding box center [262, 23] width 56 height 23
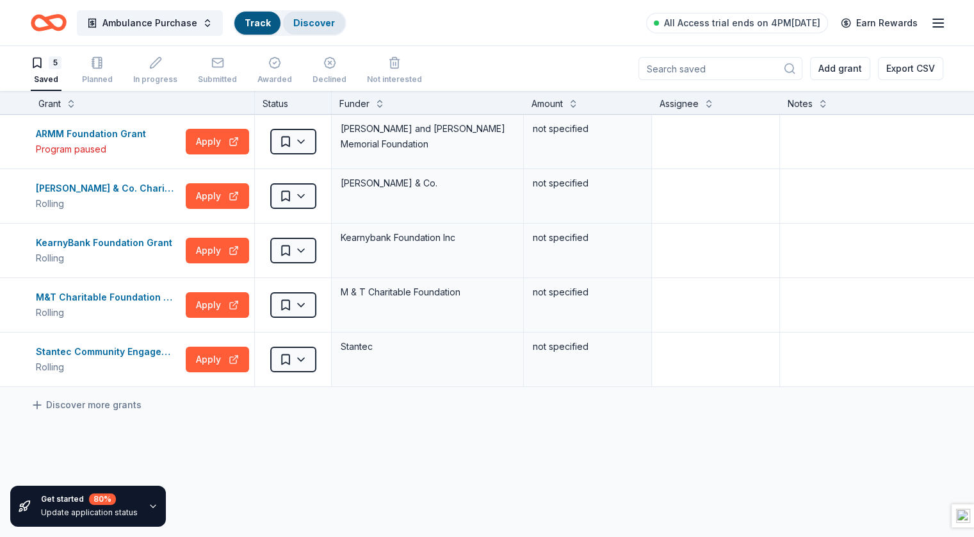
click at [329, 23] on link "Discover" at bounding box center [314, 22] width 42 height 11
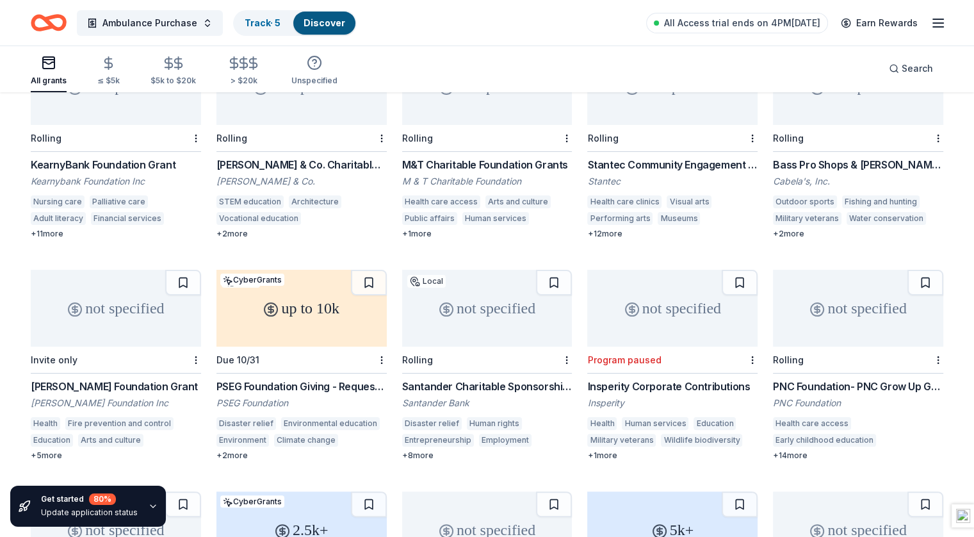
scroll to position [182, 0]
click at [491, 290] on div "not specified" at bounding box center [487, 307] width 170 height 77
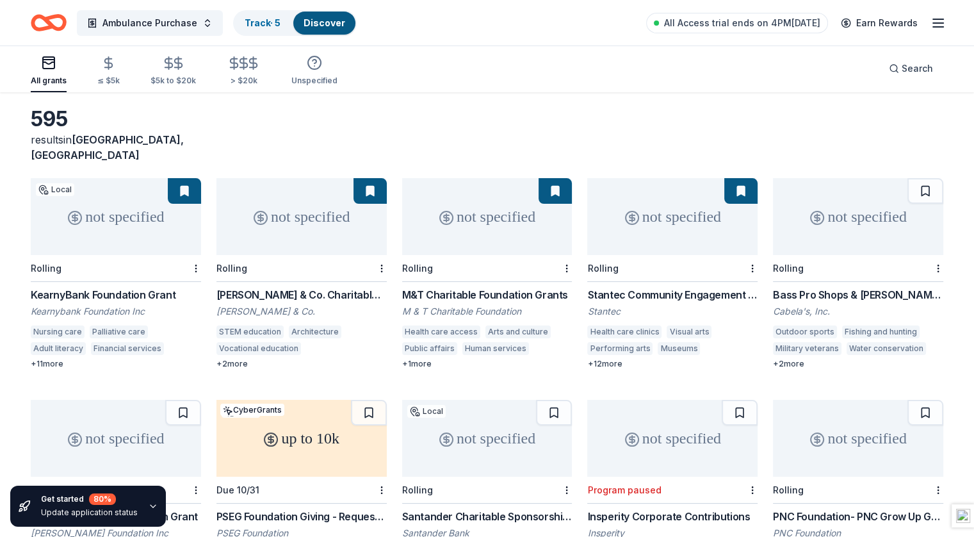
scroll to position [51, 0]
click at [323, 220] on div "not specified" at bounding box center [302, 216] width 170 height 77
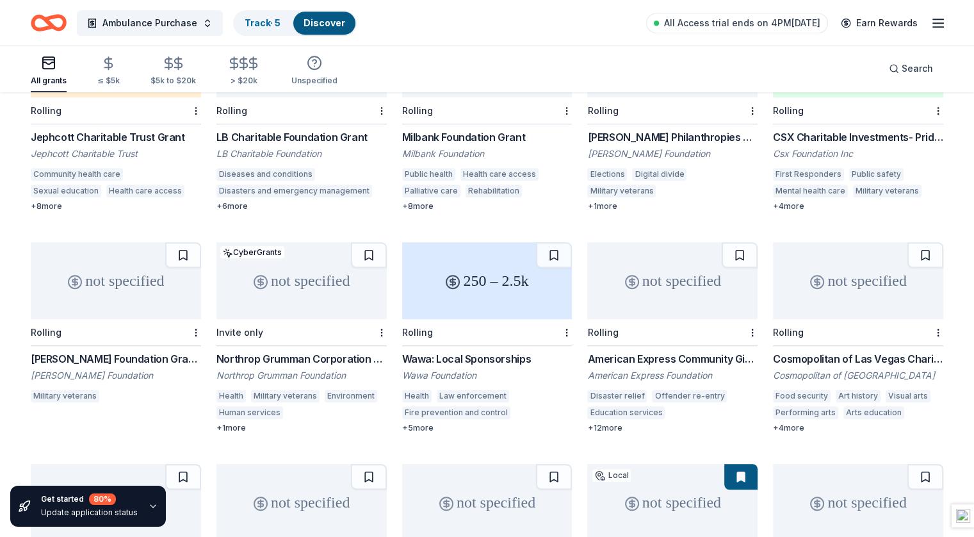
scroll to position [874, 0]
click at [611, 423] on div "+ 12 more" at bounding box center [672, 428] width 170 height 10
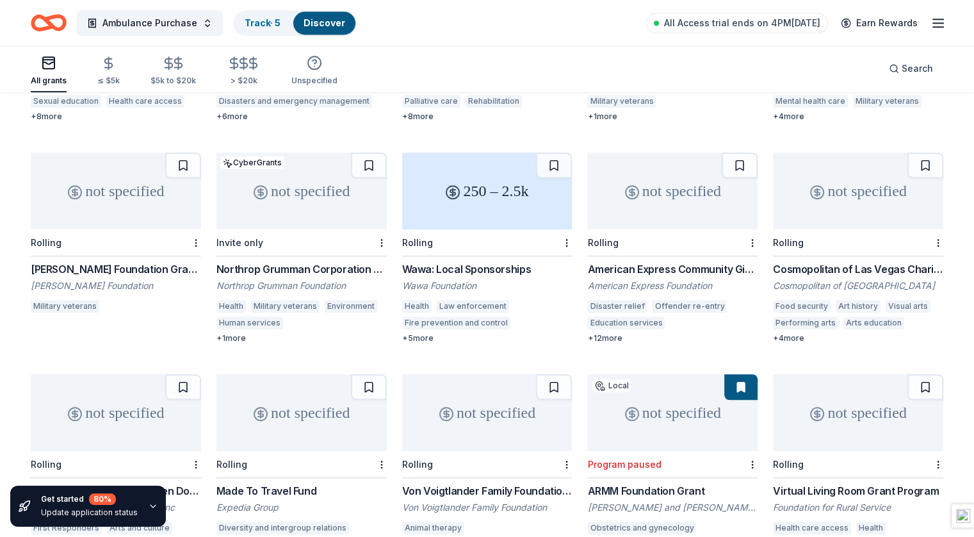
scroll to position [967, 0]
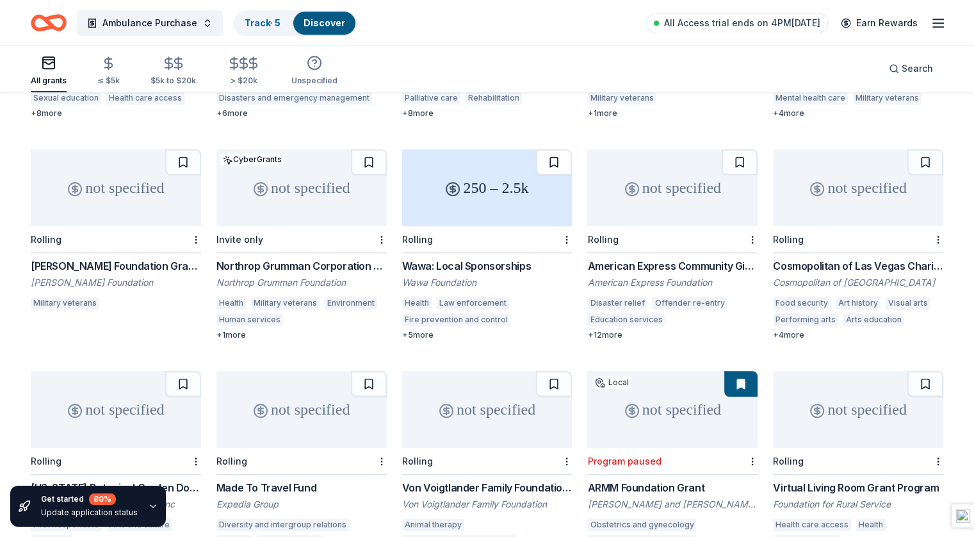
click at [548, 149] on button at bounding box center [554, 162] width 36 height 26
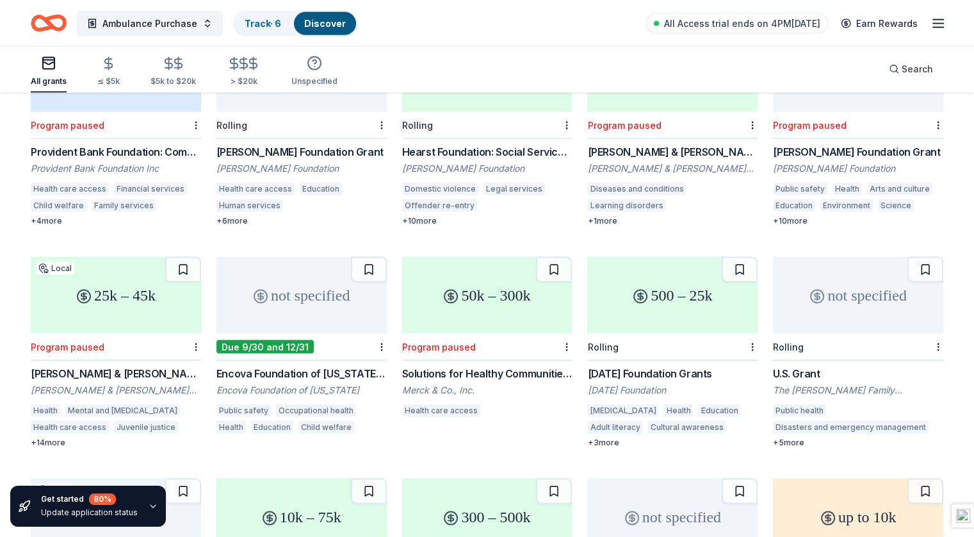
scroll to position [2855, 0]
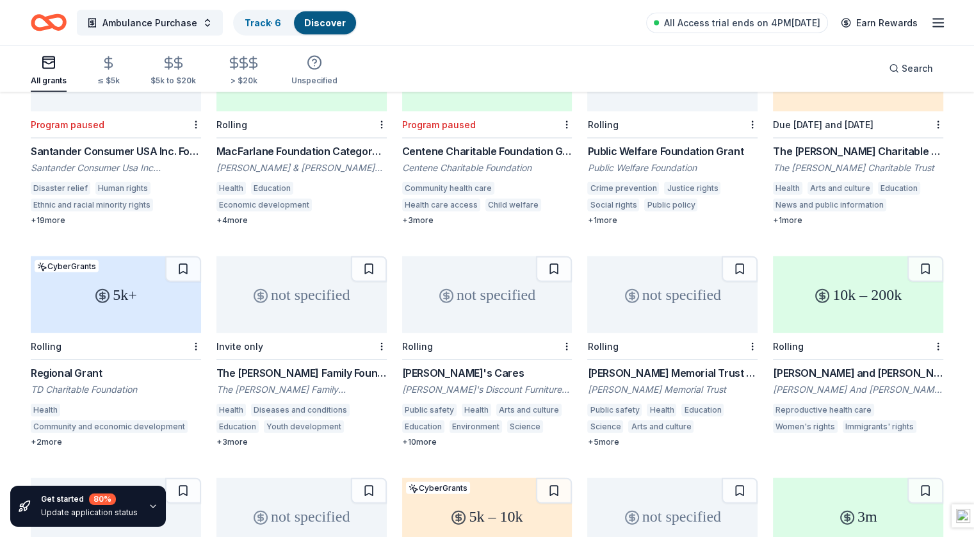
click at [136, 256] on div "5k+" at bounding box center [116, 294] width 170 height 77
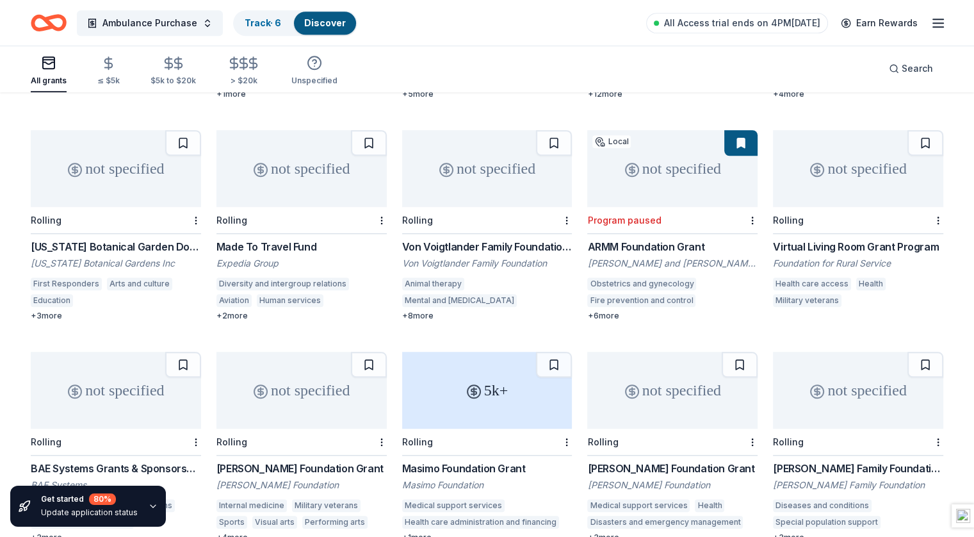
scroll to position [3871, 0]
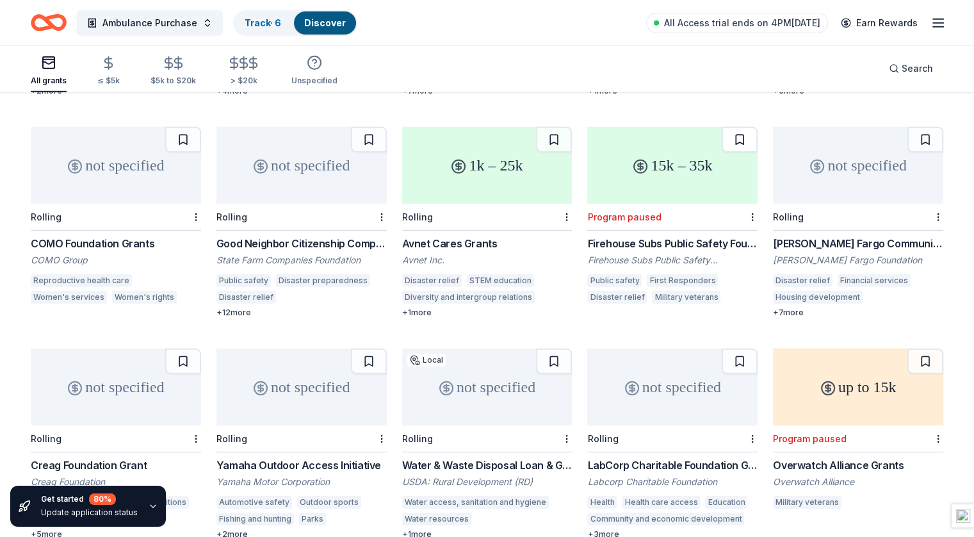
click at [725, 127] on button at bounding box center [740, 140] width 36 height 26
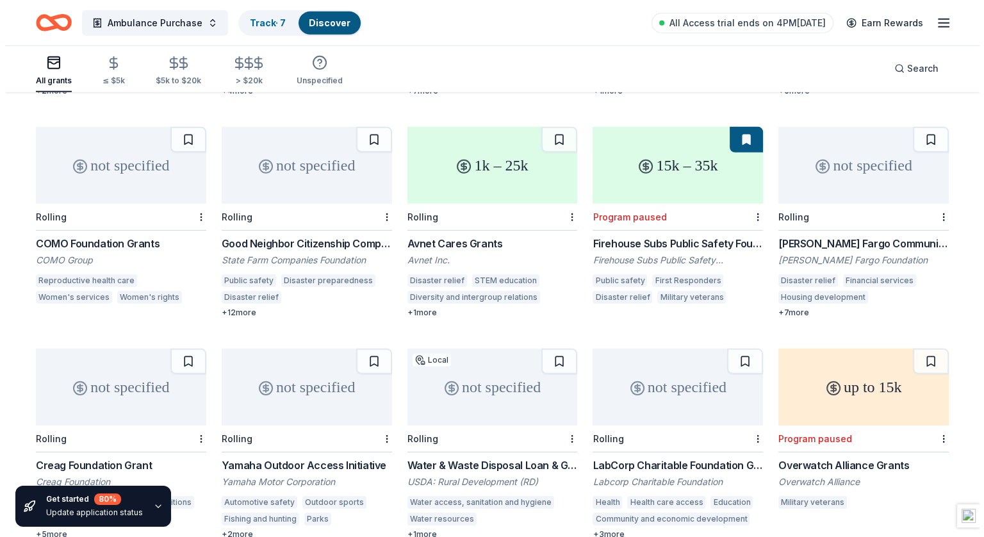
scroll to position [764, 0]
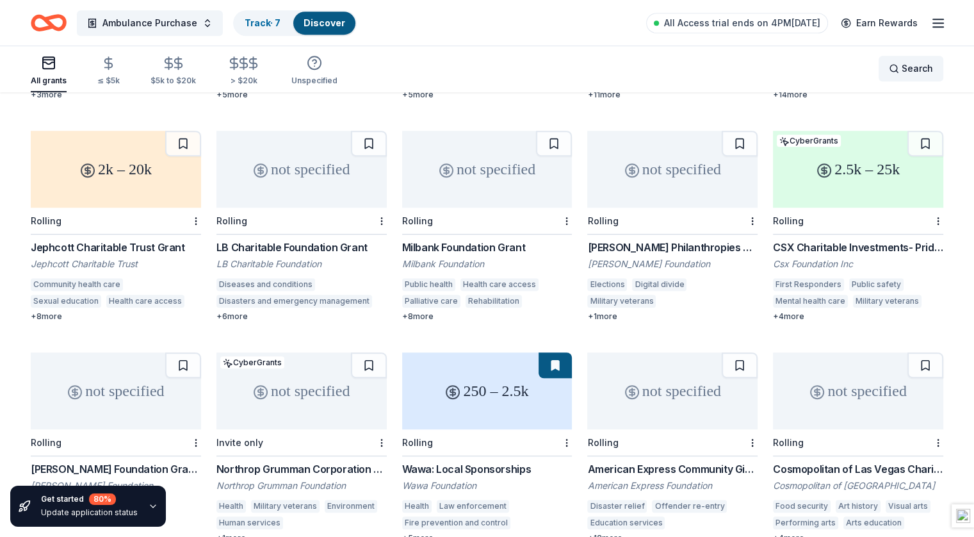
click at [902, 74] on span "Search" at bounding box center [917, 68] width 31 height 15
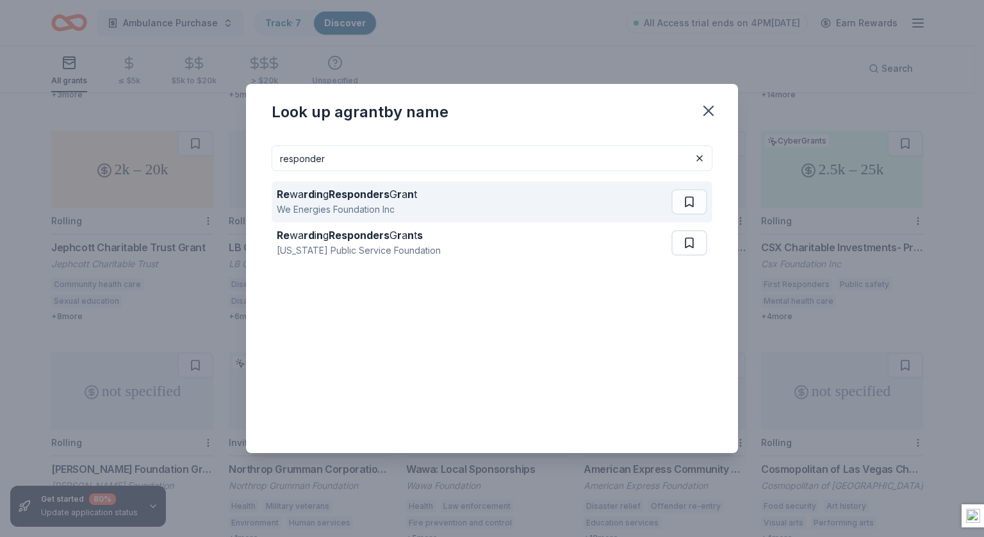
type input "responder"
click at [329, 206] on div "We Energies Foundation Inc" at bounding box center [347, 209] width 140 height 15
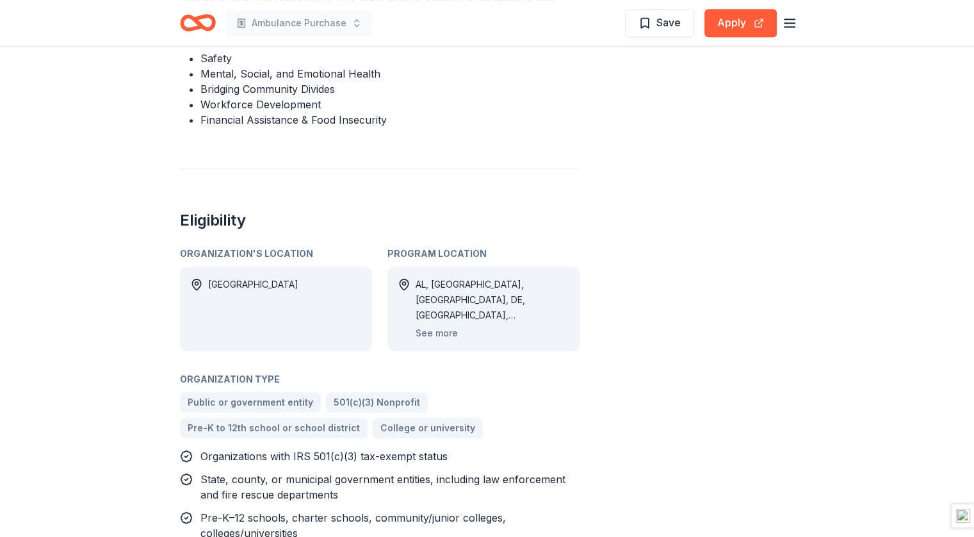
scroll to position [614, 0]
click at [446, 331] on button "See more" at bounding box center [437, 333] width 42 height 15
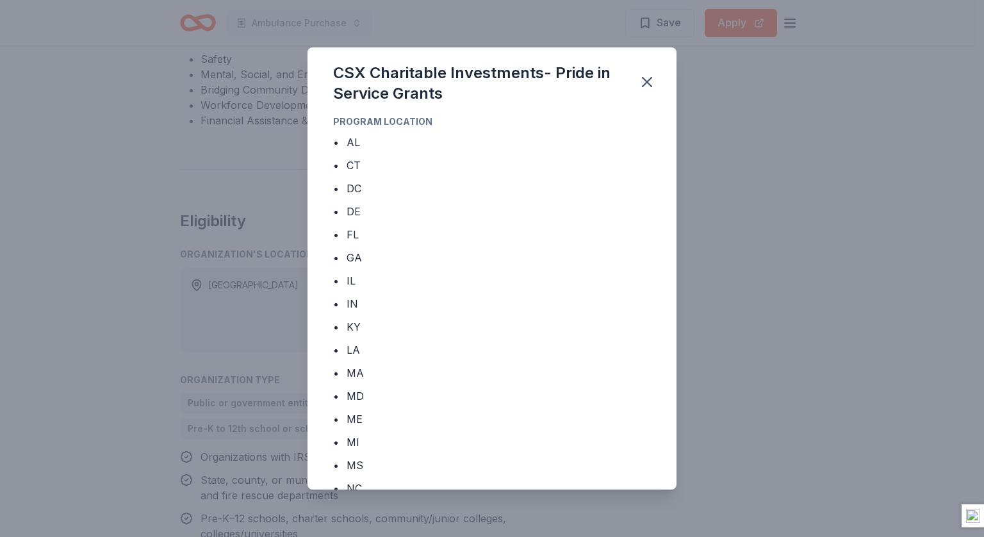
click at [757, 222] on div "CSX Charitable Investments- Pride in Service Grants Program Location • AL • CT …" at bounding box center [492, 268] width 984 height 537
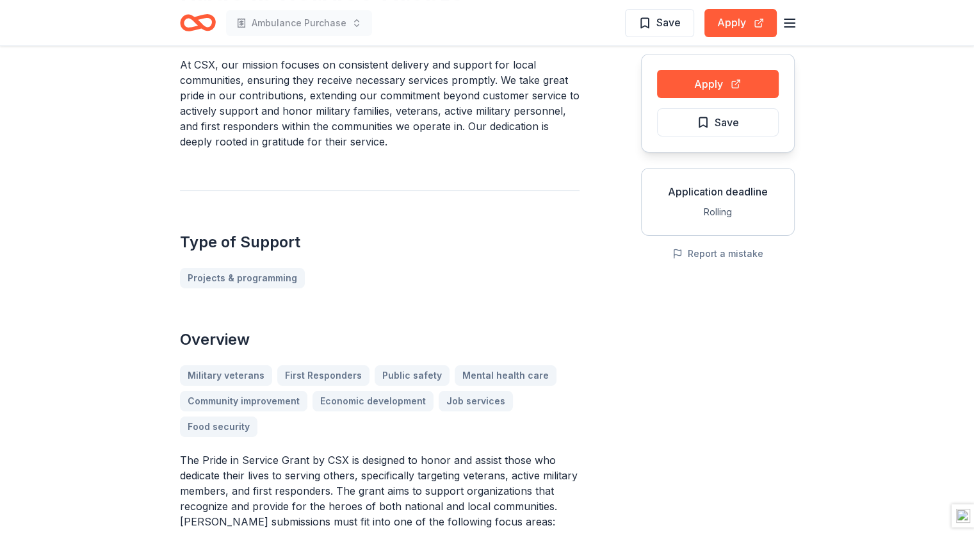
scroll to position [0, 0]
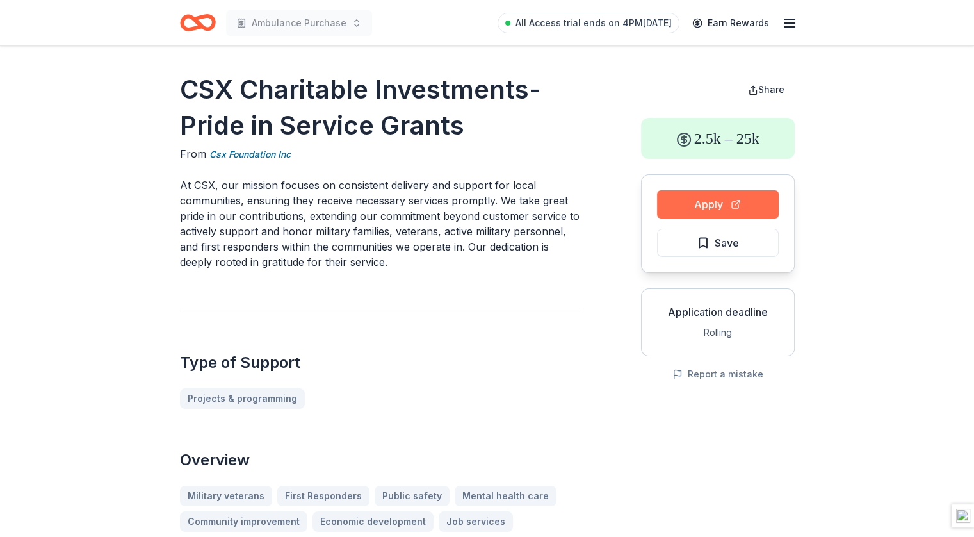
click at [726, 206] on button "Apply" at bounding box center [718, 204] width 122 height 28
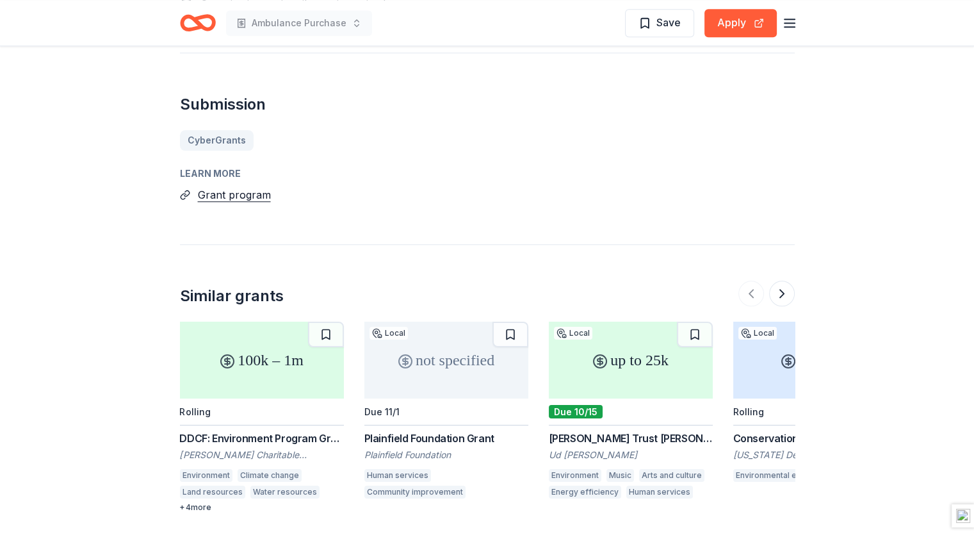
scroll to position [1358, 0]
click at [240, 193] on button "Grant program" at bounding box center [234, 196] width 73 height 17
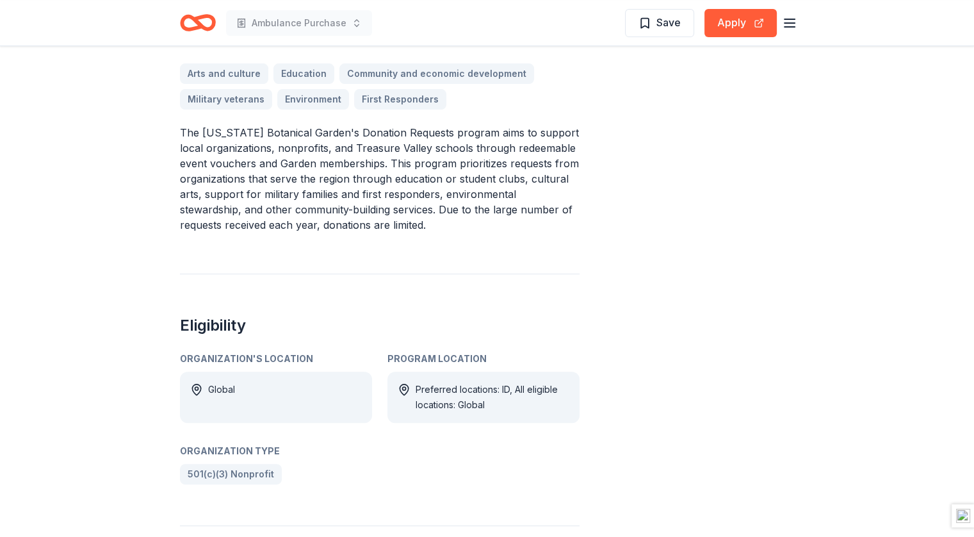
scroll to position [420, 0]
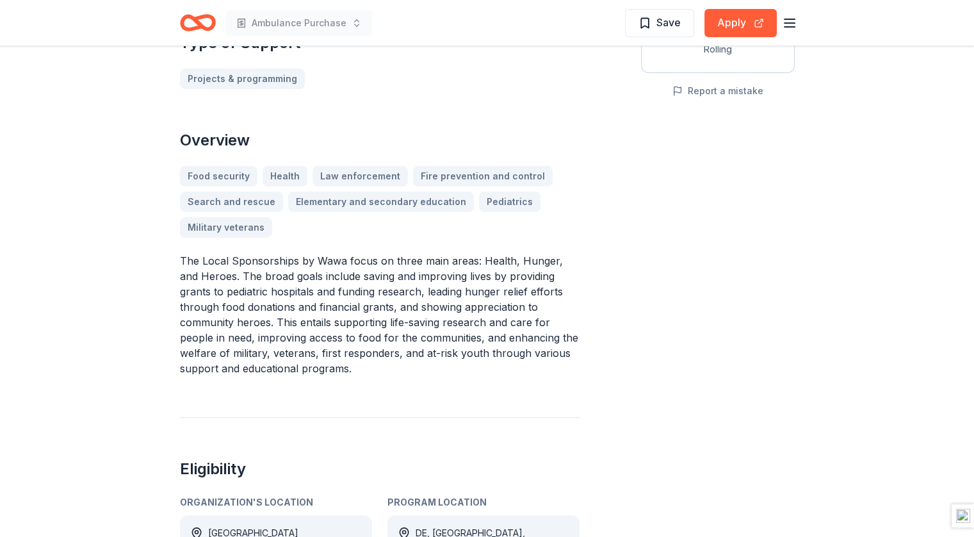
scroll to position [282, 0]
click at [362, 204] on div "Food security Health Law enforcement Fire prevention and control Search and res…" at bounding box center [380, 203] width 400 height 72
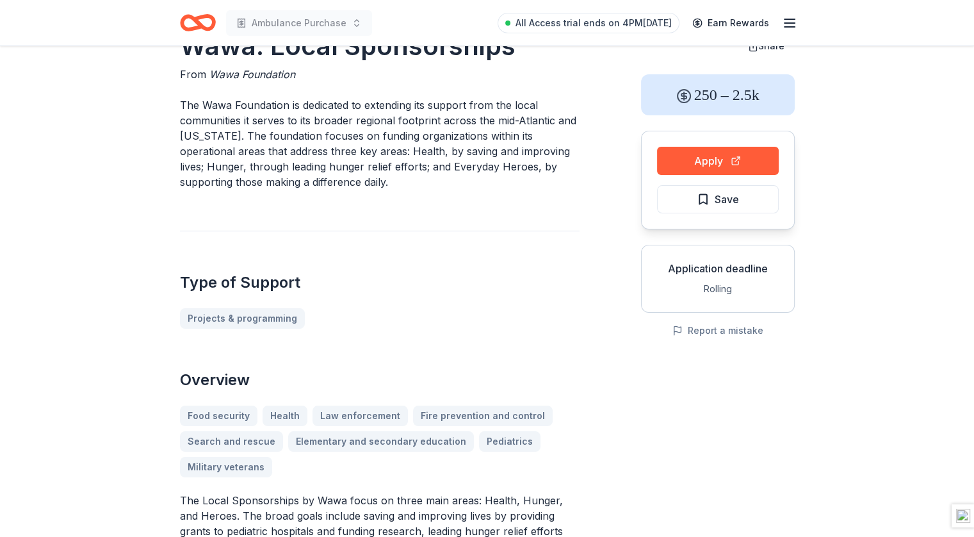
scroll to position [0, 0]
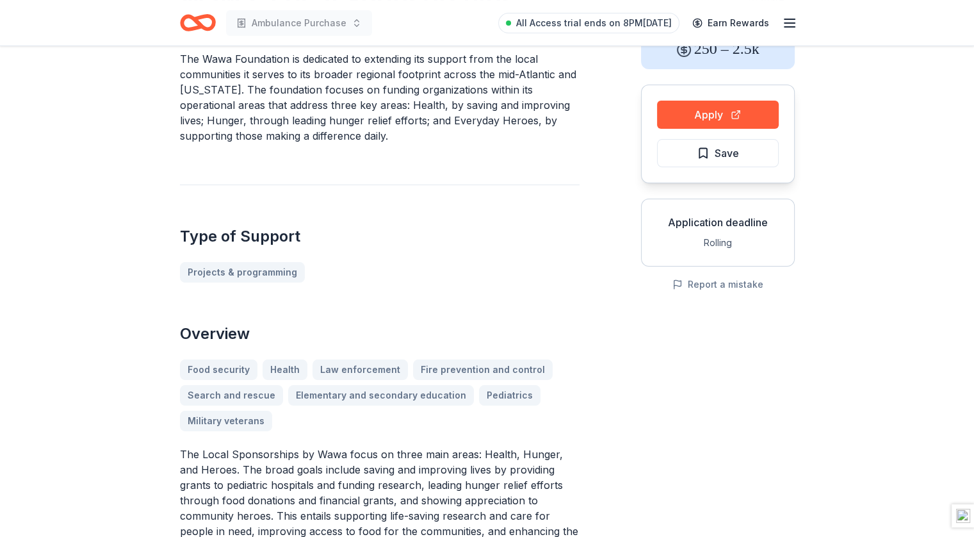
scroll to position [89, 0]
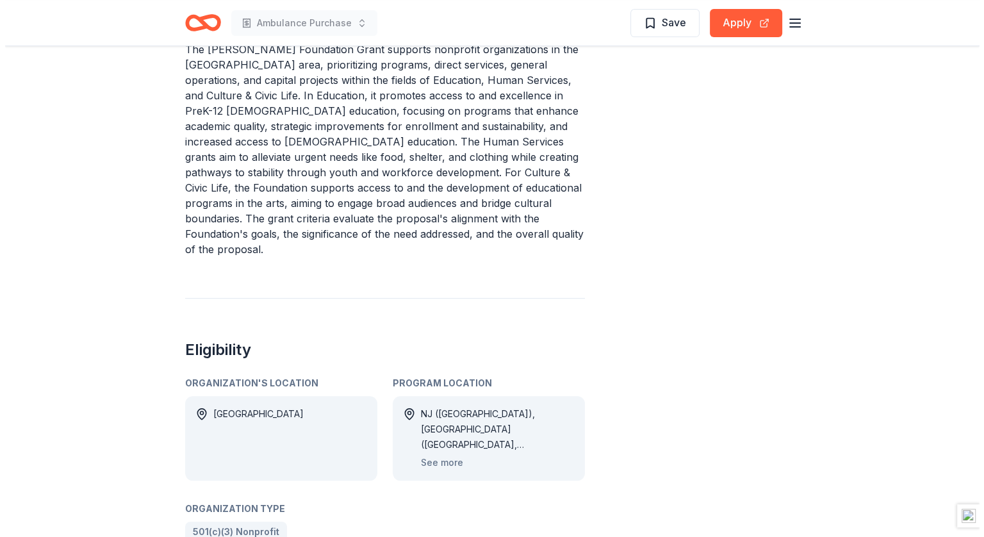
scroll to position [499, 0]
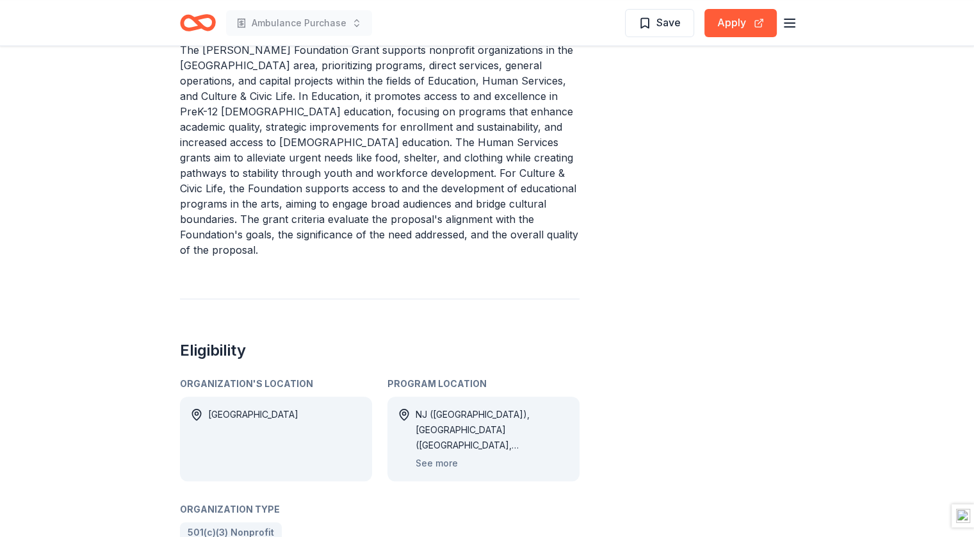
click at [447, 407] on div "NJ ([GEOGRAPHIC_DATA]), [GEOGRAPHIC_DATA] ([GEOGRAPHIC_DATA], [GEOGRAPHIC_DATA]…" at bounding box center [493, 430] width 154 height 46
click at [434, 407] on div "NJ ([GEOGRAPHIC_DATA]), [GEOGRAPHIC_DATA] ([GEOGRAPHIC_DATA], [GEOGRAPHIC_DATA]…" at bounding box center [493, 430] width 154 height 46
click at [430, 455] on button "See more" at bounding box center [437, 462] width 42 height 15
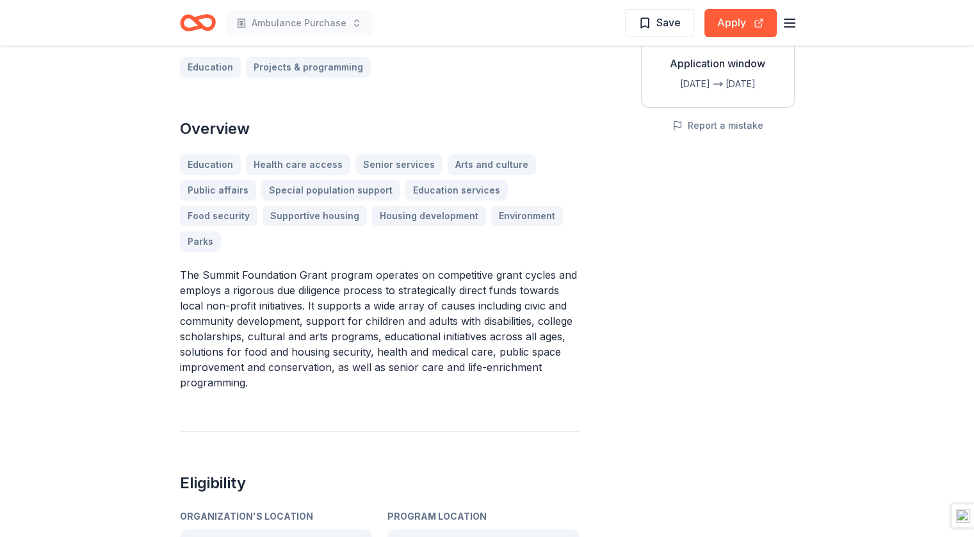
scroll to position [245, 0]
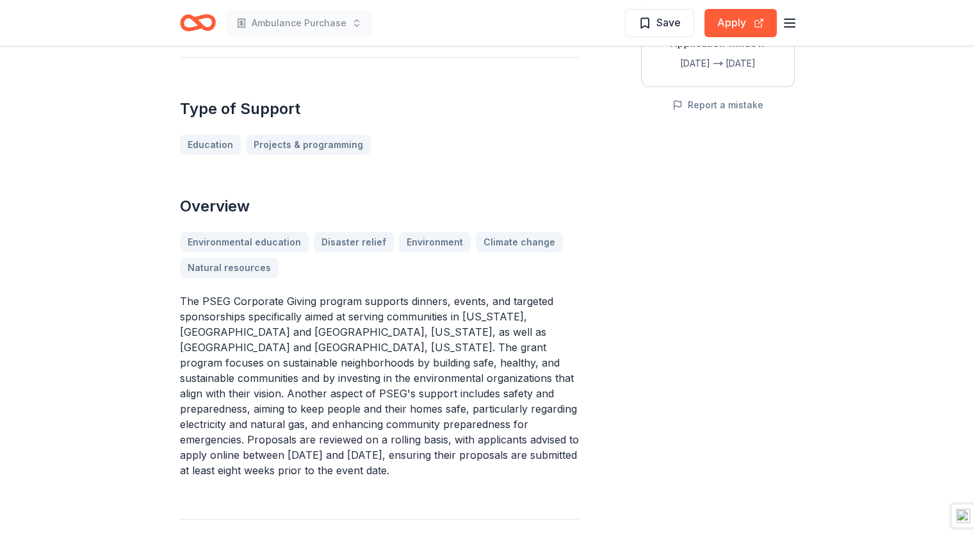
scroll to position [269, 0]
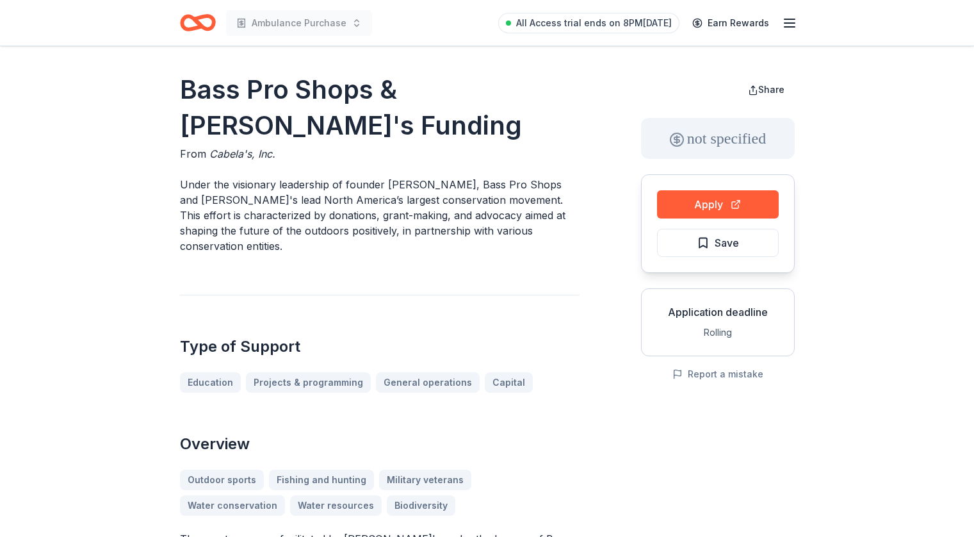
scroll to position [138, 0]
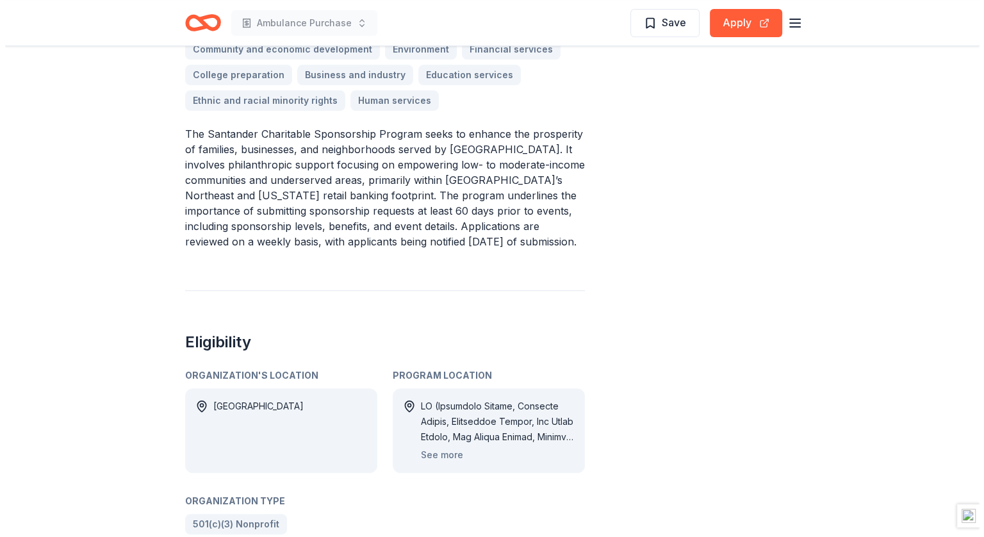
scroll to position [458, 0]
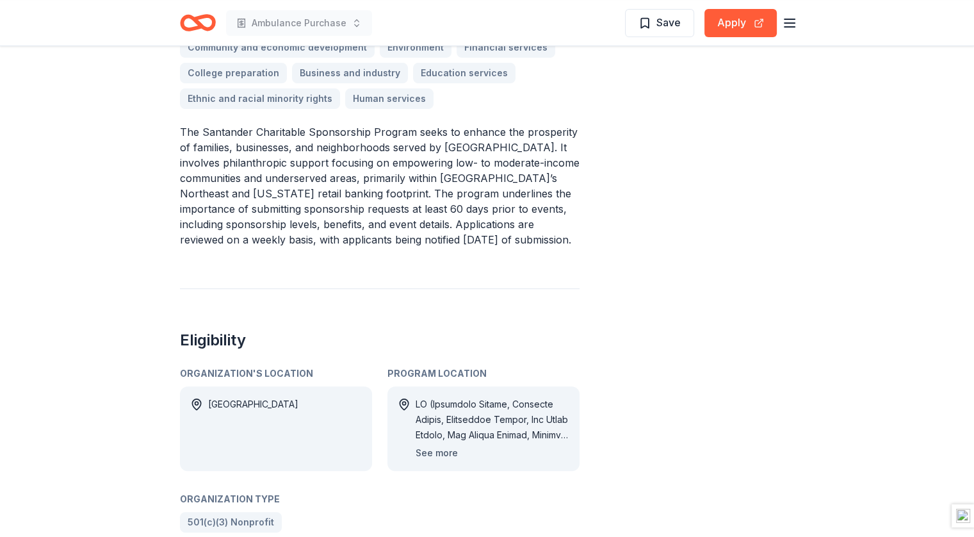
click at [439, 445] on button "See more" at bounding box center [437, 452] width 42 height 15
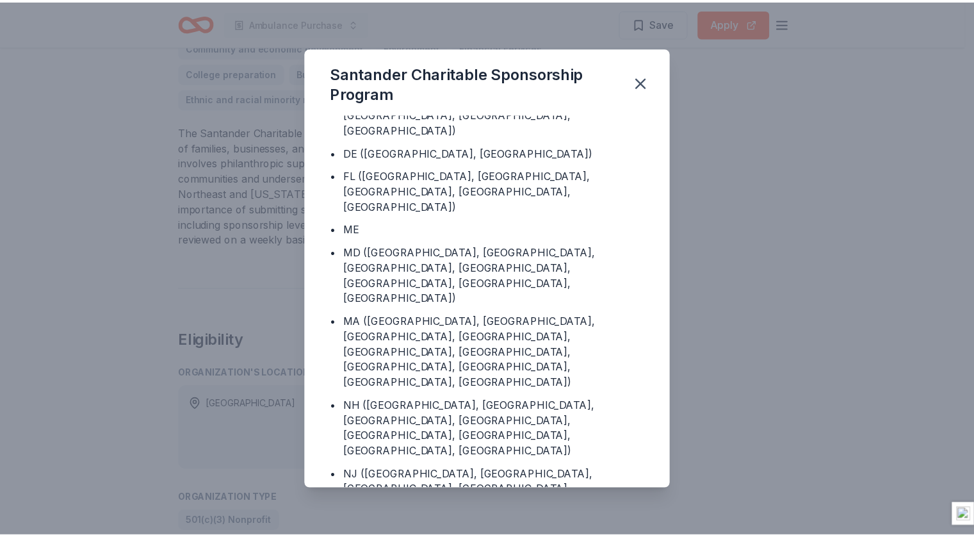
scroll to position [59, 0]
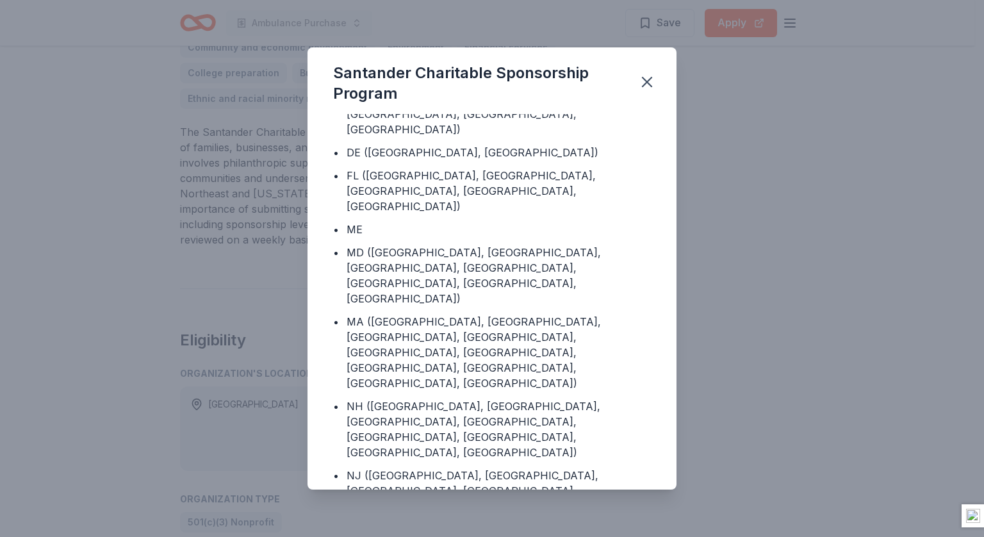
click at [794, 309] on div "Santander Charitable Sponsorship Program Program Location • CT ([GEOGRAPHIC_DAT…" at bounding box center [492, 268] width 984 height 537
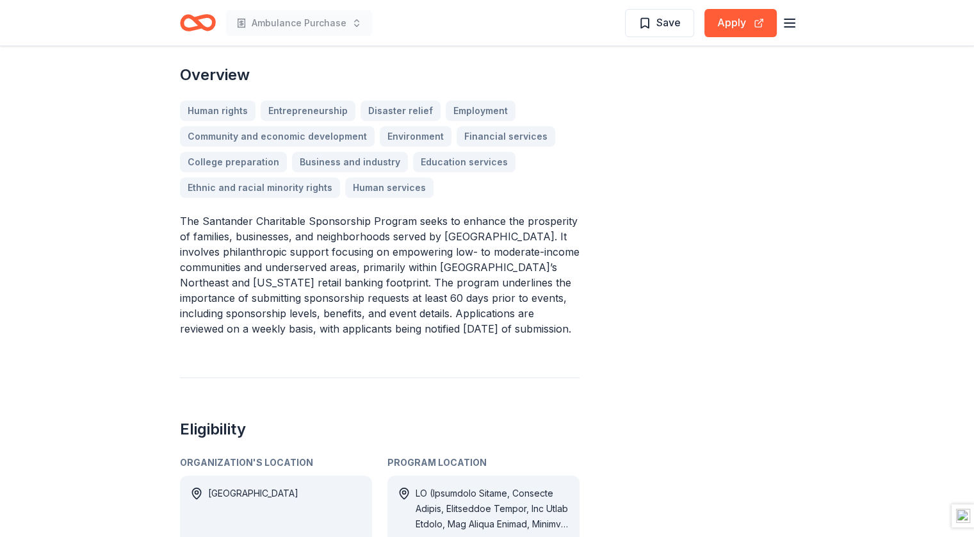
scroll to position [369, 0]
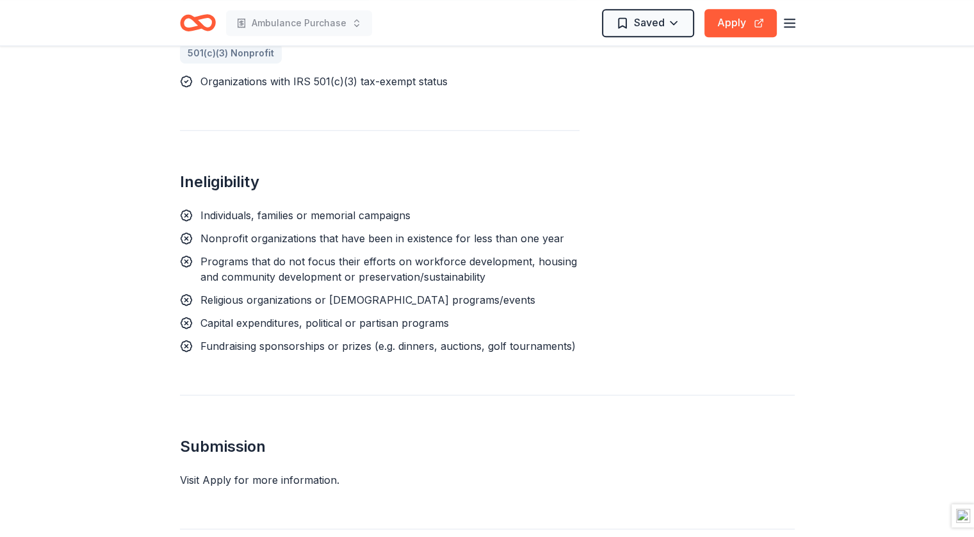
scroll to position [896, 0]
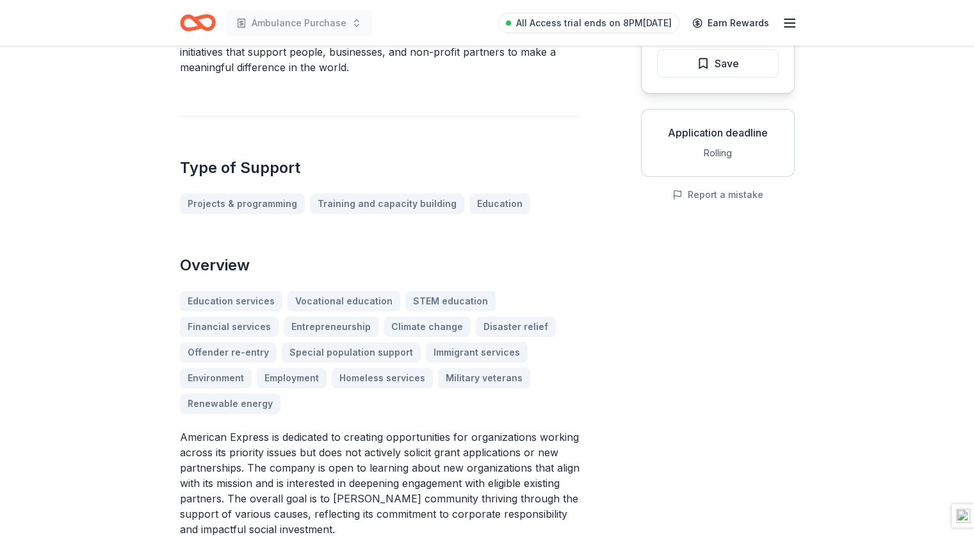
scroll to position [181, 0]
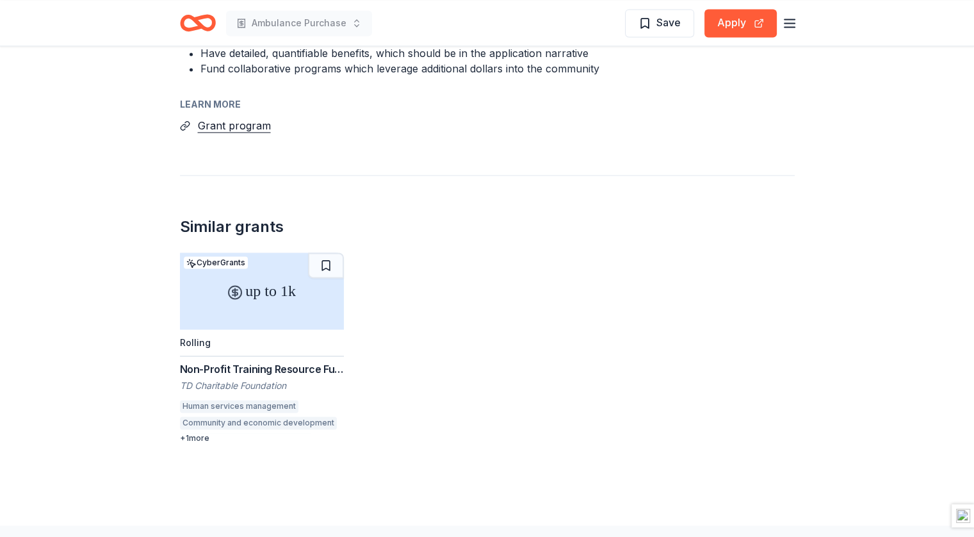
scroll to position [1876, 0]
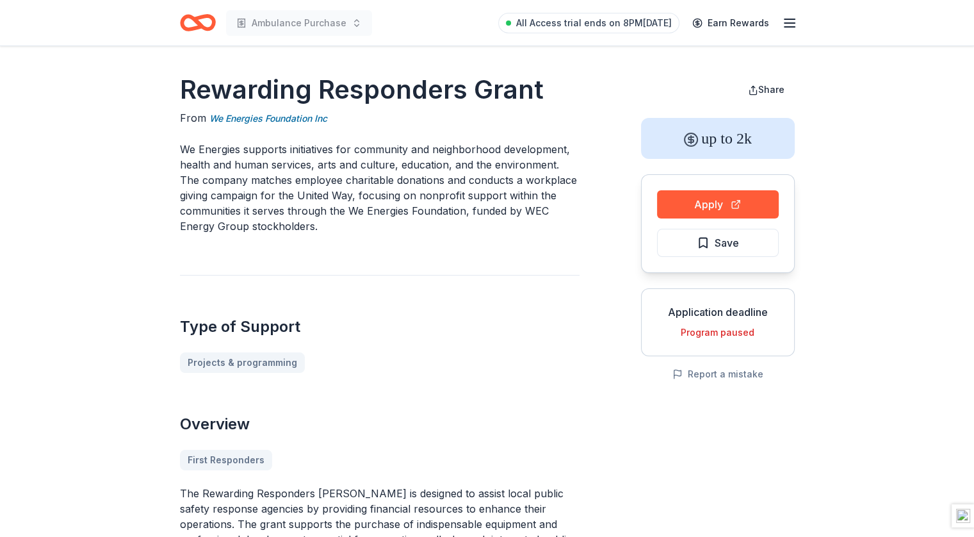
click at [197, 22] on icon "Home" at bounding box center [203, 22] width 20 height 13
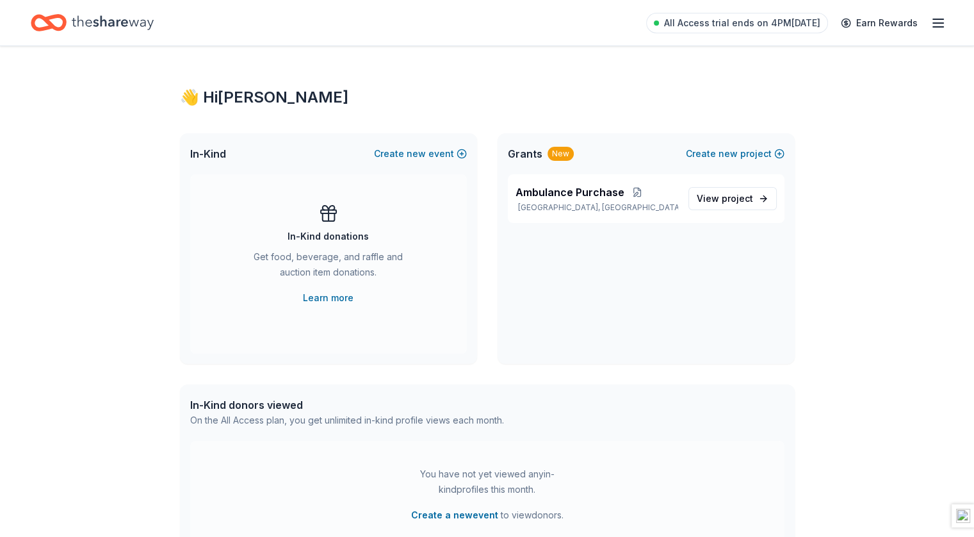
click at [925, 43] on div "All Access trial ends on 4PM[DATE] Earn Rewards" at bounding box center [487, 22] width 974 height 45
click at [921, 33] on div "All Access trial ends on 4PM[DATE] Earn Rewards" at bounding box center [796, 23] width 300 height 30
click at [931, 29] on icon "button" at bounding box center [938, 22] width 15 height 15
